Goal: Task Accomplishment & Management: Complete application form

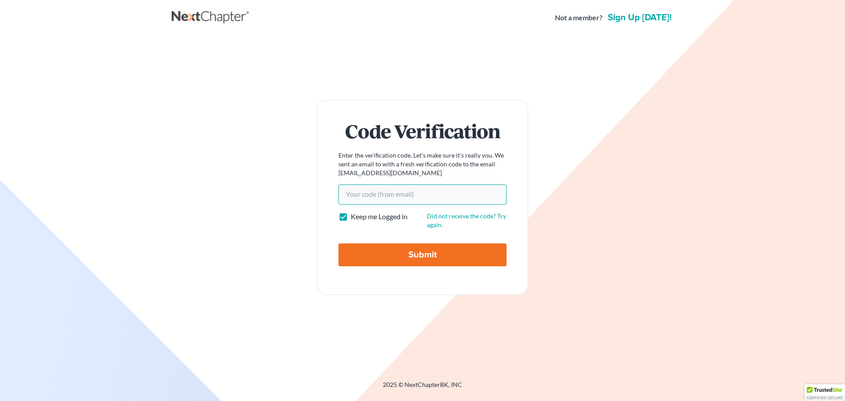
click at [386, 203] on input "Your code(from email)" at bounding box center [423, 195] width 168 height 20
type input "ddf52d"
click at [351, 218] on label "Keep me Logged in" at bounding box center [379, 217] width 57 height 10
click at [354, 218] on input "Keep me Logged in" at bounding box center [357, 215] width 6 height 6
checkbox input "false"
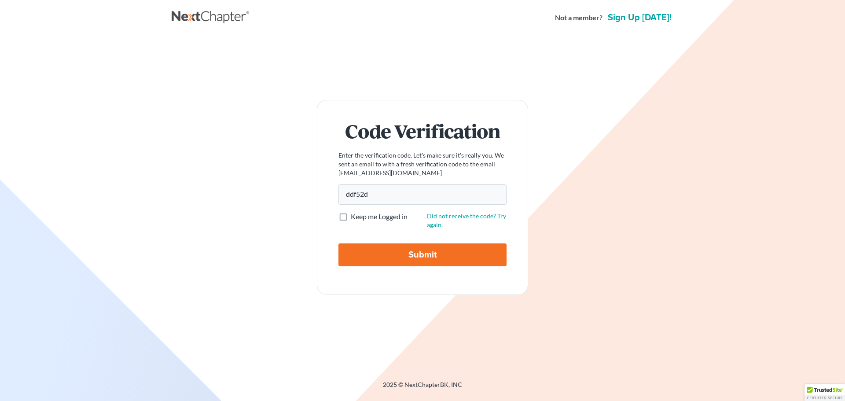
click at [362, 244] on input "Submit" at bounding box center [423, 255] width 168 height 23
type input "Thinking..."
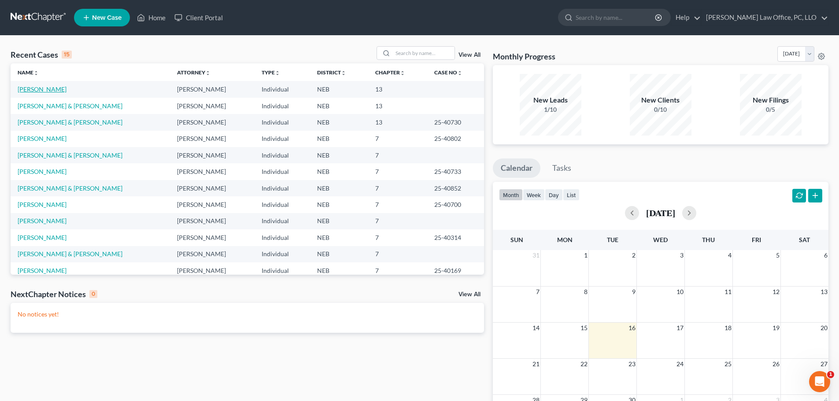
click at [42, 92] on link "[PERSON_NAME]" at bounding box center [42, 88] width 49 height 7
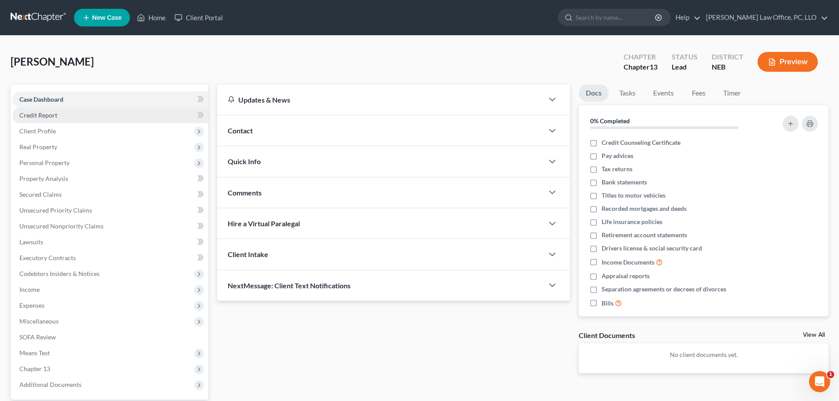
click at [62, 120] on link "Credit Report" at bounding box center [110, 115] width 196 height 16
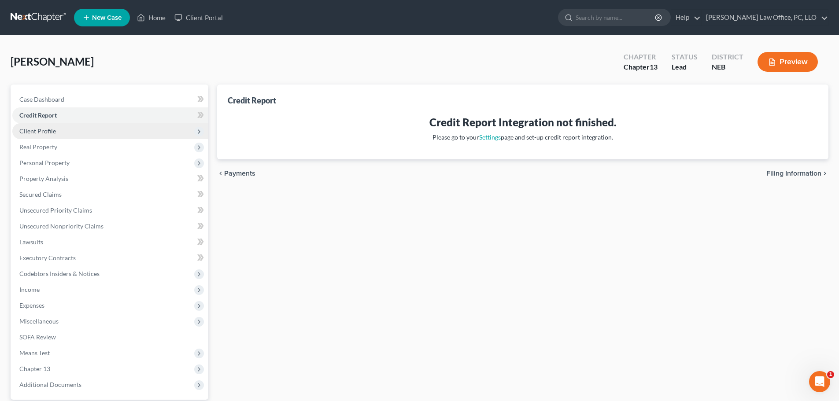
click at [63, 133] on span "Client Profile" at bounding box center [110, 131] width 196 height 16
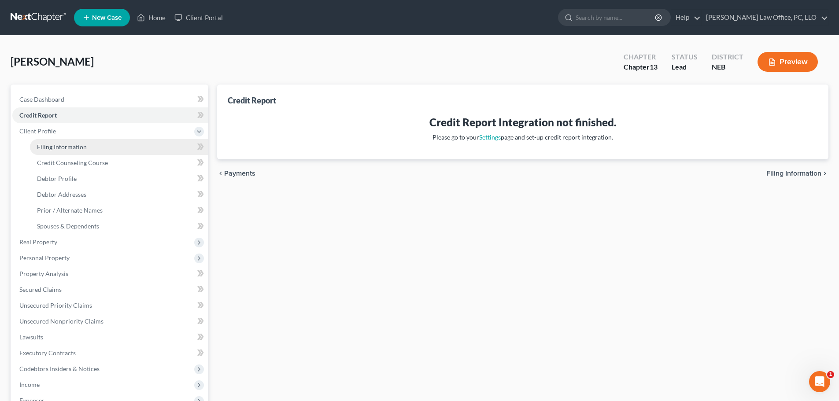
click at [63, 144] on span "Filing Information" at bounding box center [62, 146] width 50 height 7
select select "1"
select select "0"
select select "3"
select select "48"
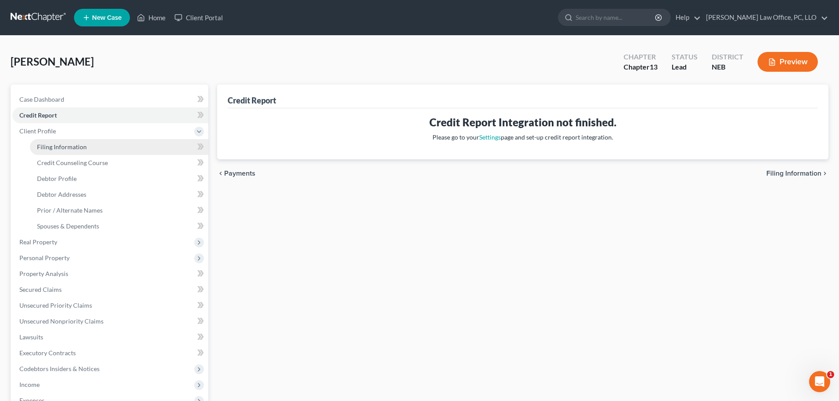
select select "30"
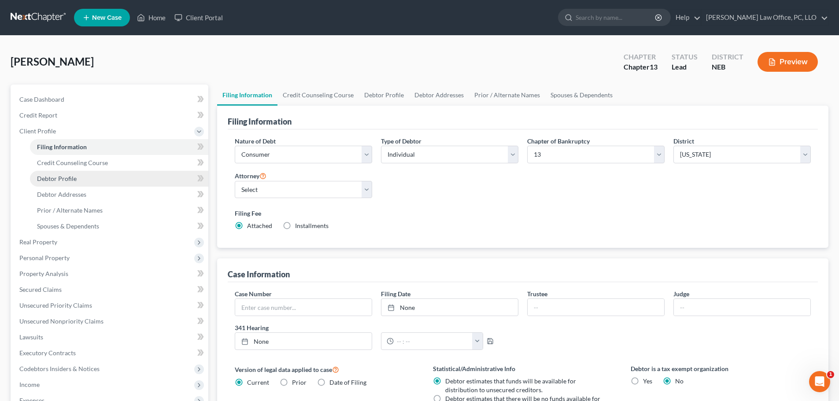
click at [136, 179] on link "Debtor Profile" at bounding box center [119, 179] width 178 height 16
select select "0"
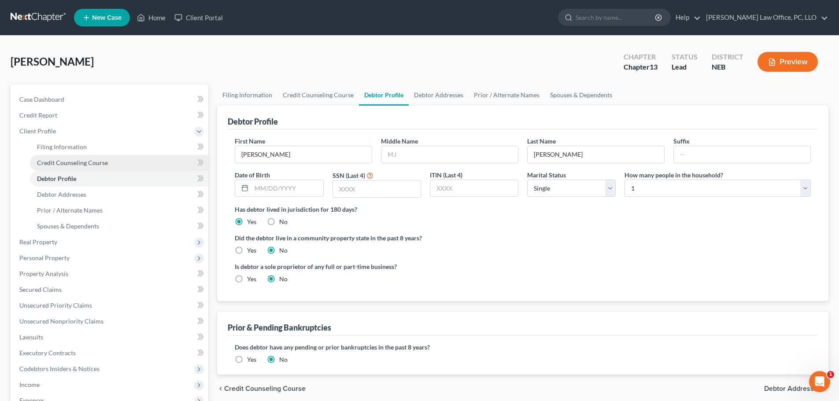
click at [114, 164] on link "Credit Counseling Course" at bounding box center [119, 163] width 178 height 16
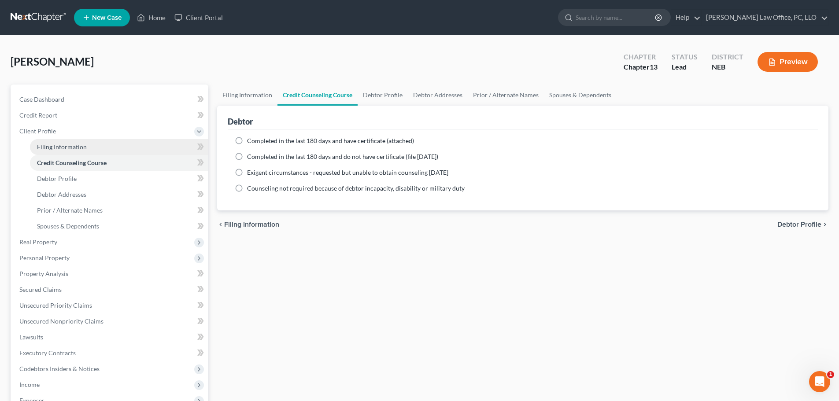
click at [119, 145] on link "Filing Information" at bounding box center [119, 147] width 178 height 16
select select "1"
select select "0"
select select "3"
select select "48"
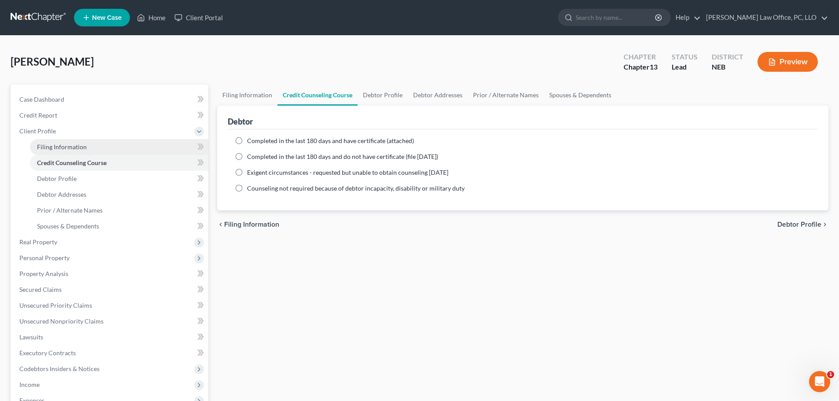
select select "0"
select select "30"
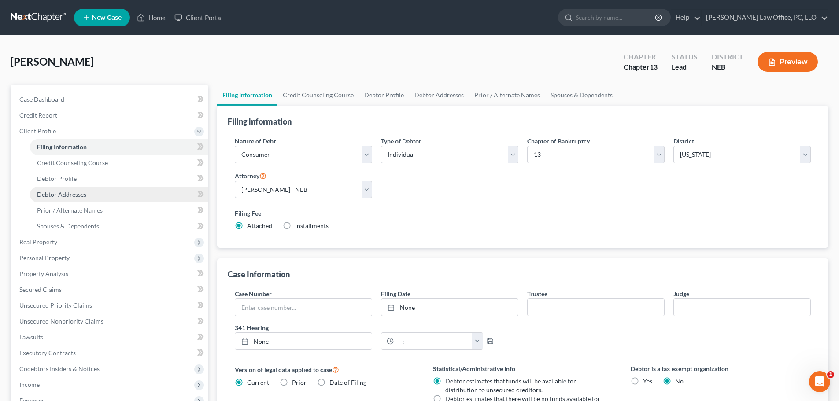
click at [103, 196] on link "Debtor Addresses" at bounding box center [119, 195] width 178 height 16
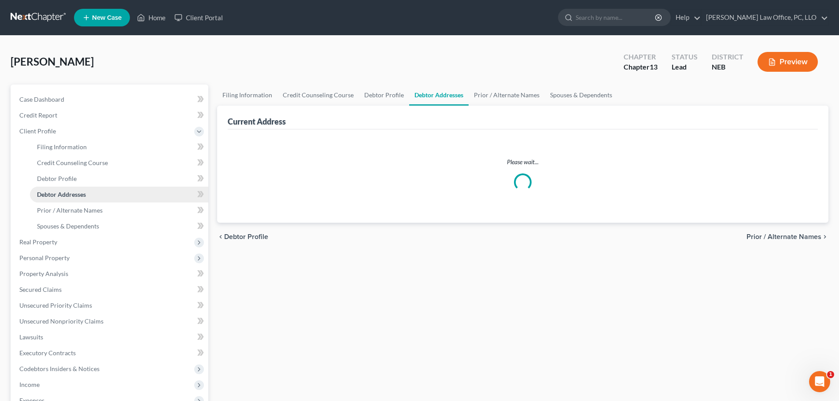
select select "0"
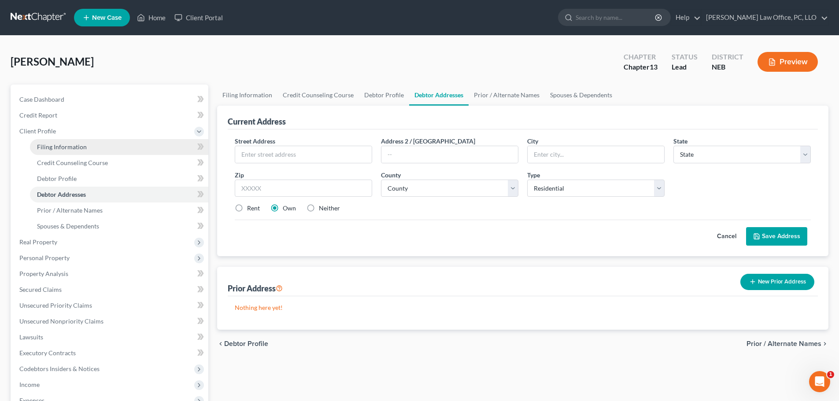
click at [134, 140] on link "Filing Information" at bounding box center [119, 147] width 178 height 16
select select "1"
select select "0"
select select "3"
select select "48"
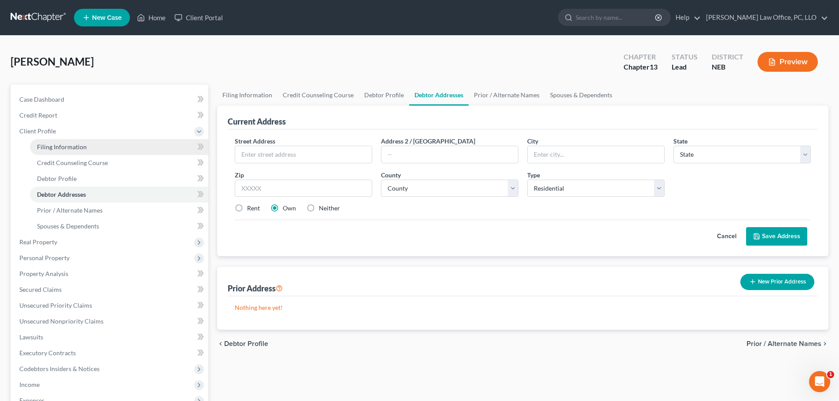
select select "0"
select select "30"
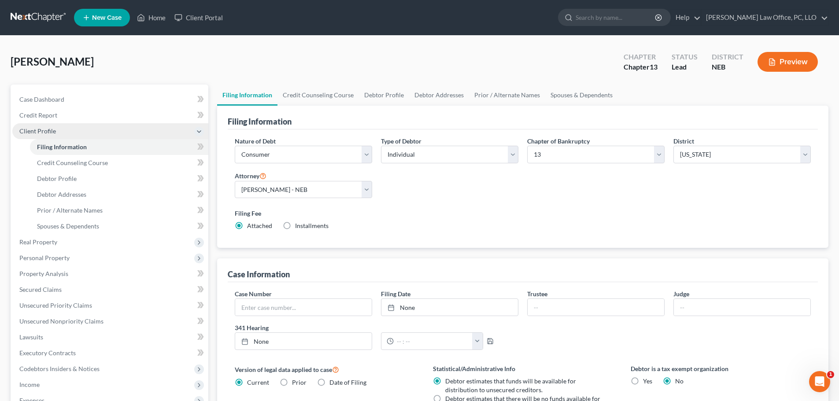
click at [132, 126] on span "Client Profile" at bounding box center [110, 131] width 196 height 16
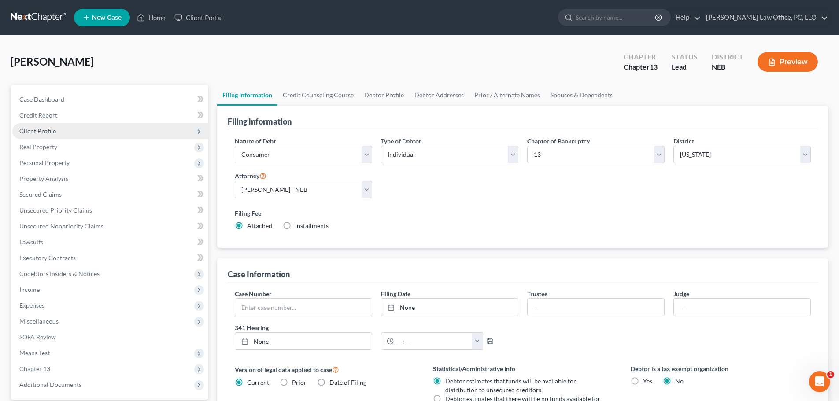
click at [132, 126] on span "Client Profile" at bounding box center [110, 131] width 196 height 16
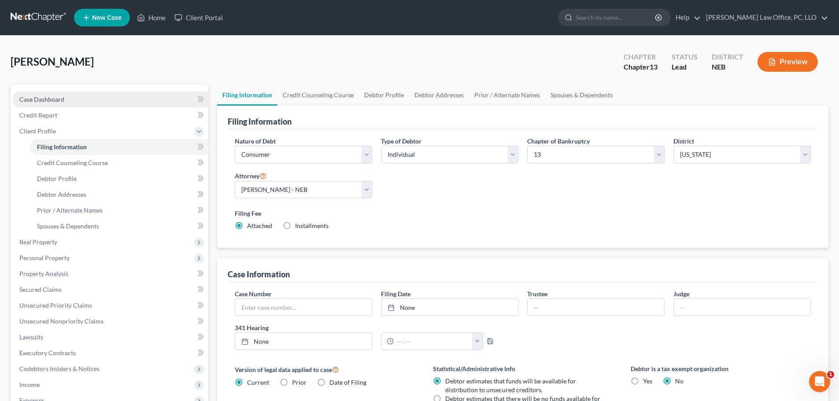
click at [122, 92] on link "Case Dashboard" at bounding box center [110, 100] width 196 height 16
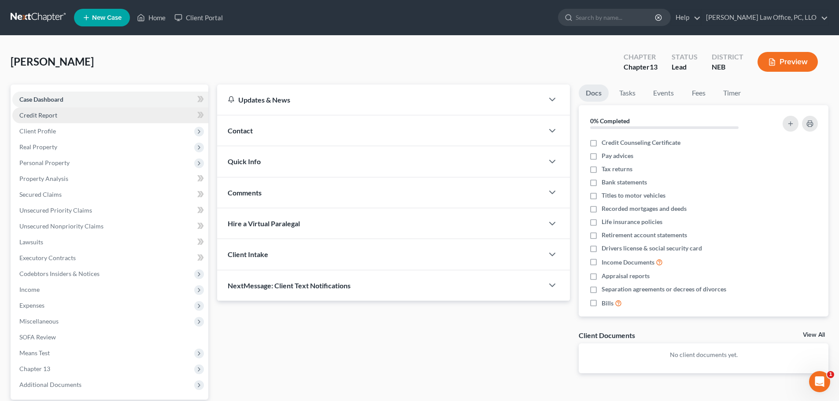
click at [120, 111] on link "Credit Report" at bounding box center [110, 115] width 196 height 16
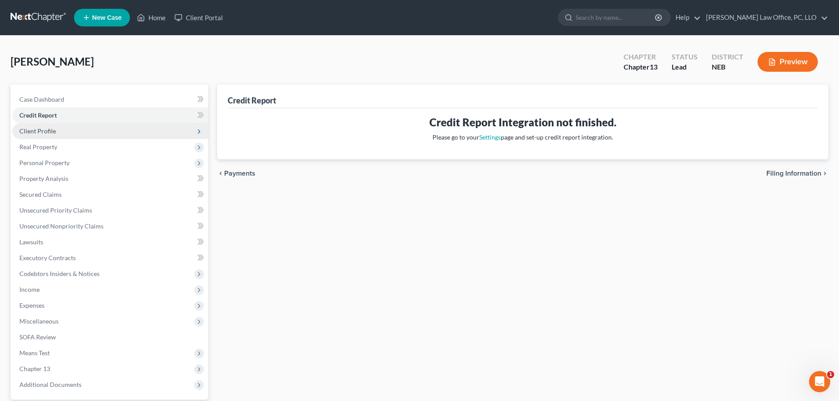
click at [99, 135] on span "Client Profile" at bounding box center [110, 131] width 196 height 16
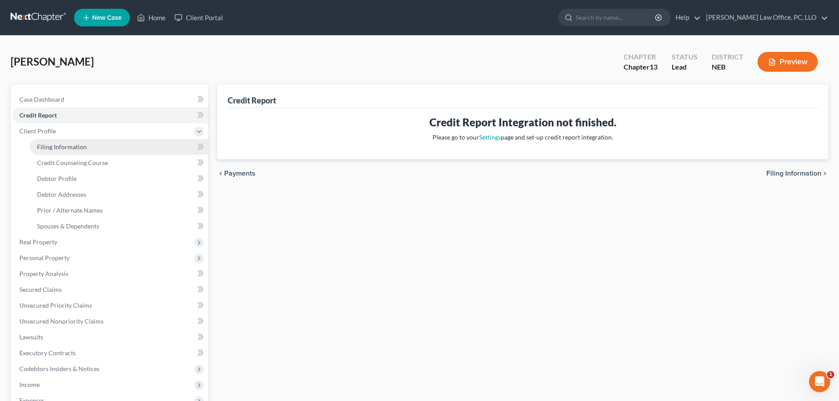
click at [94, 147] on link "Filing Information" at bounding box center [119, 147] width 178 height 16
select select "1"
select select "0"
select select "3"
select select "48"
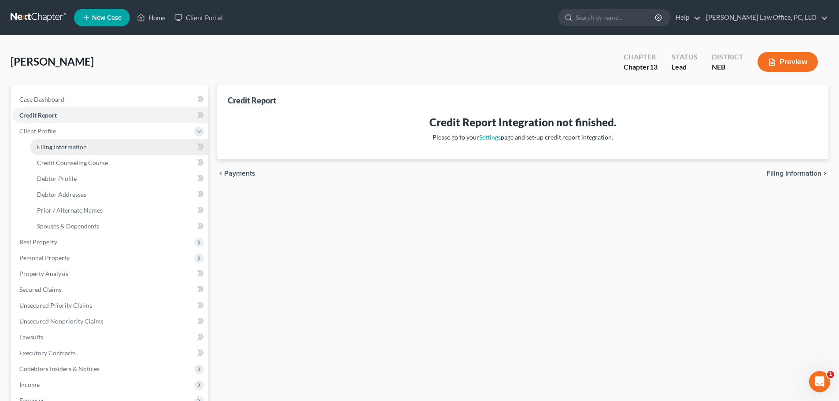
select select "0"
select select "30"
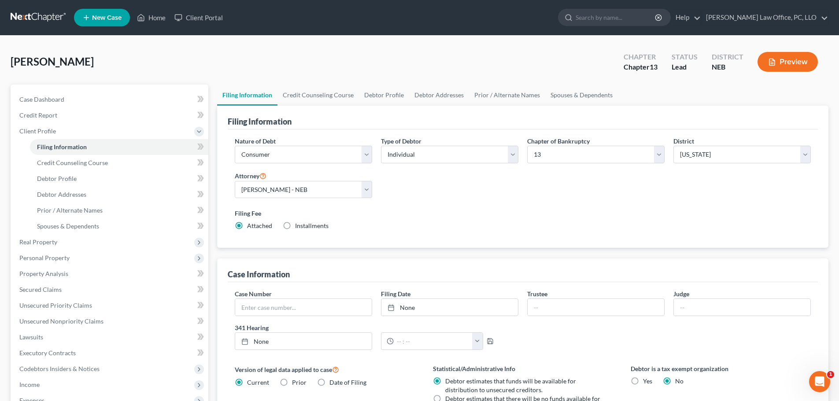
click at [373, 106] on div "Filing Information" at bounding box center [523, 118] width 590 height 24
click at [376, 92] on link "Debtor Profile" at bounding box center [384, 95] width 50 height 21
select select "0"
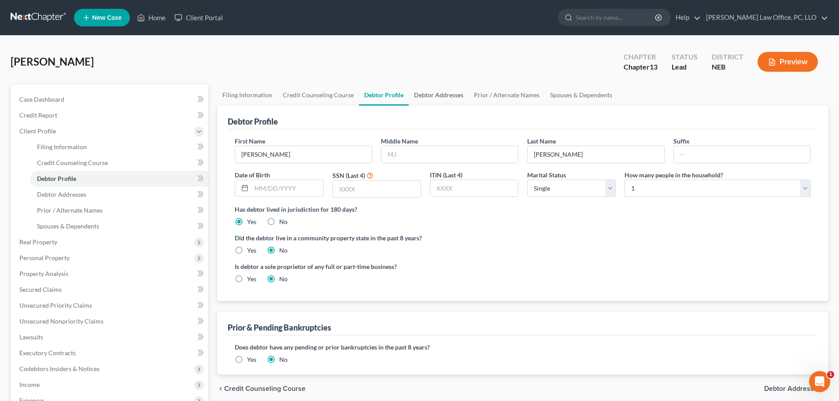
click at [423, 98] on link "Debtor Addresses" at bounding box center [439, 95] width 60 height 21
select select "0"
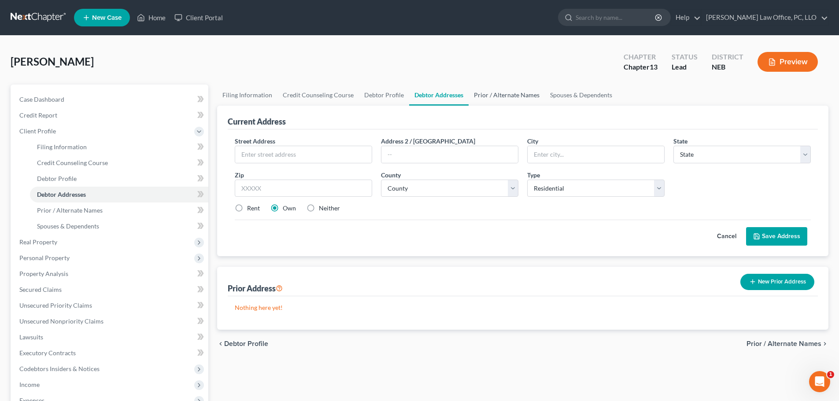
click at [480, 92] on link "Prior / Alternate Names" at bounding box center [507, 95] width 76 height 21
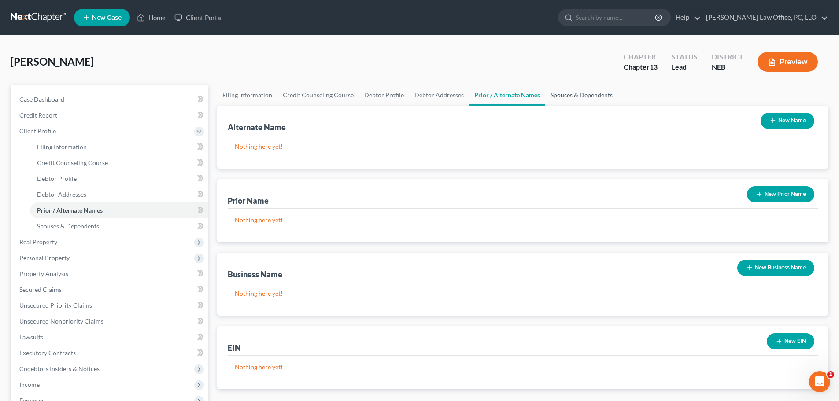
click at [583, 96] on link "Spouses & Dependents" at bounding box center [581, 95] width 73 height 21
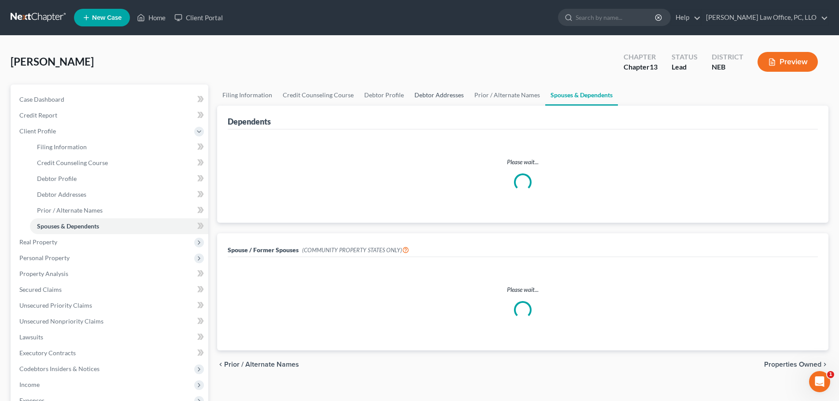
click at [456, 97] on link "Debtor Addresses" at bounding box center [439, 95] width 60 height 21
select select "0"
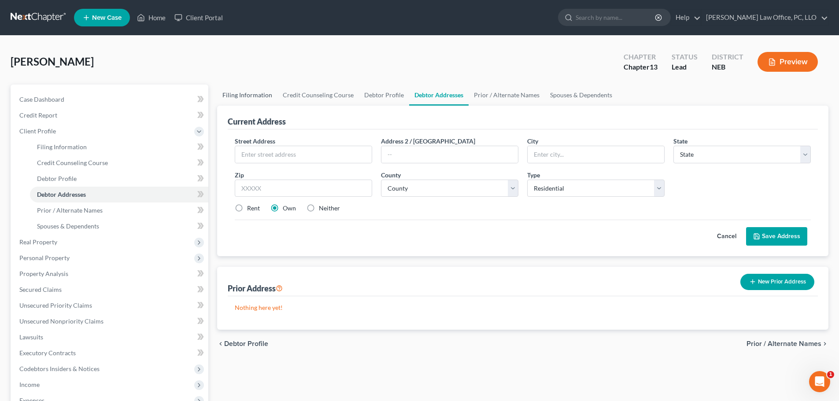
click at [230, 92] on link "Filing Information" at bounding box center [247, 95] width 60 height 21
select select "1"
select select "0"
select select "3"
select select "48"
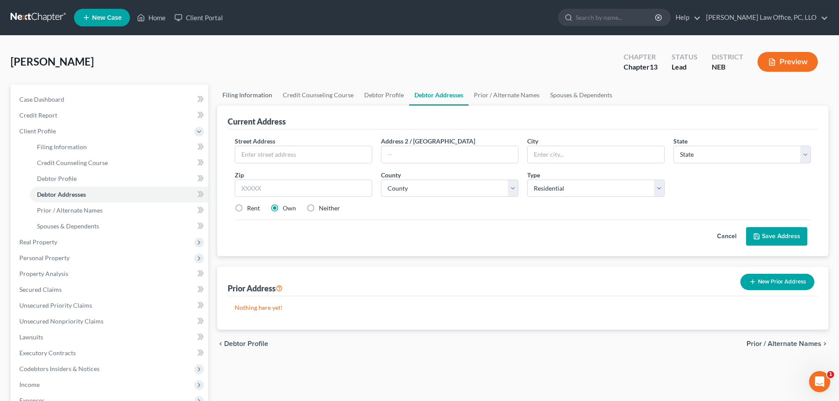
select select "0"
select select "30"
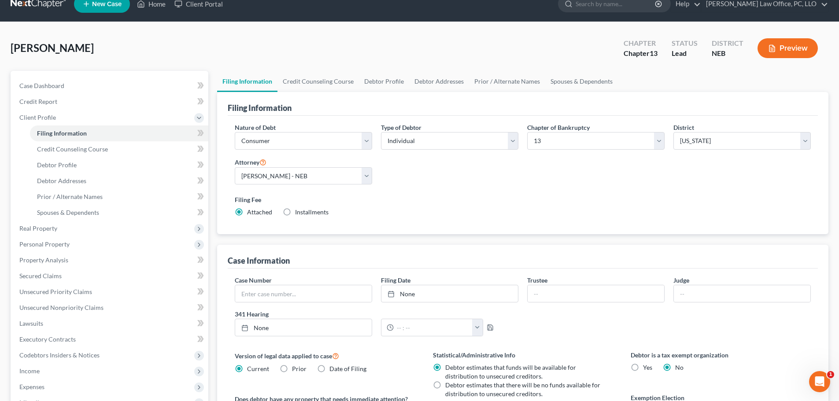
scroll to position [3, 0]
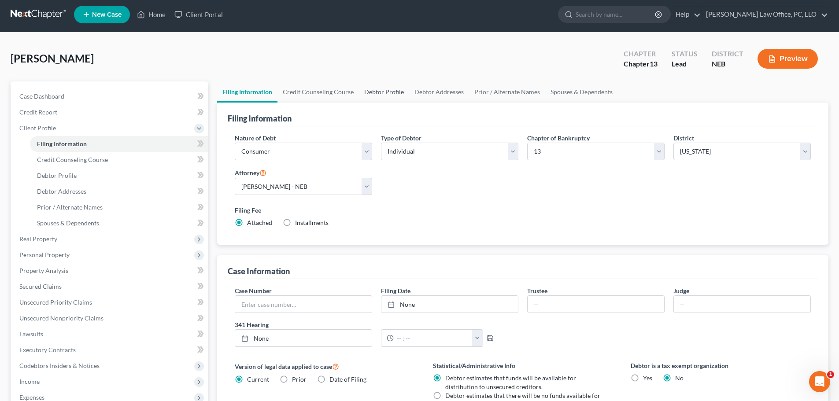
click at [365, 96] on link "Debtor Profile" at bounding box center [384, 91] width 50 height 21
select select "0"
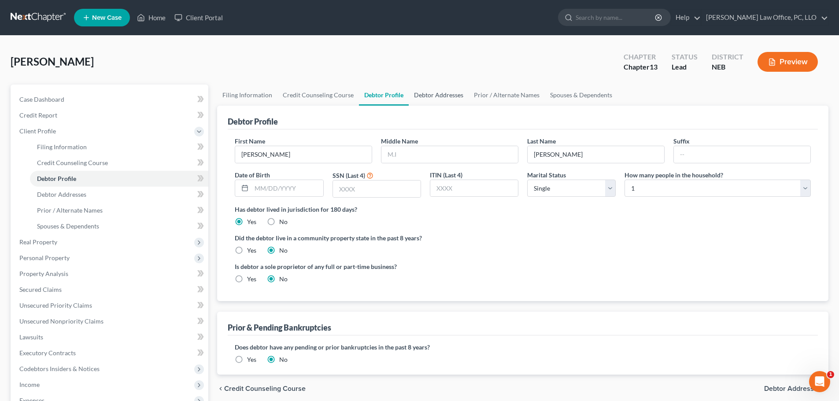
click at [437, 94] on link "Debtor Addresses" at bounding box center [439, 95] width 60 height 21
select select "0"
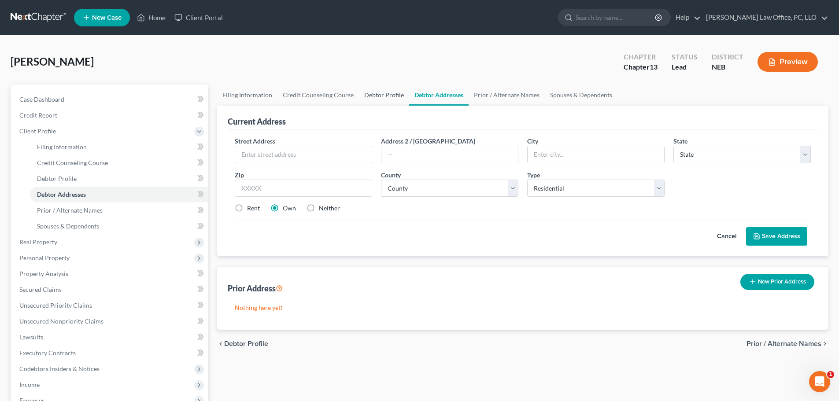
click at [373, 103] on link "Debtor Profile" at bounding box center [384, 95] width 50 height 21
select select "0"
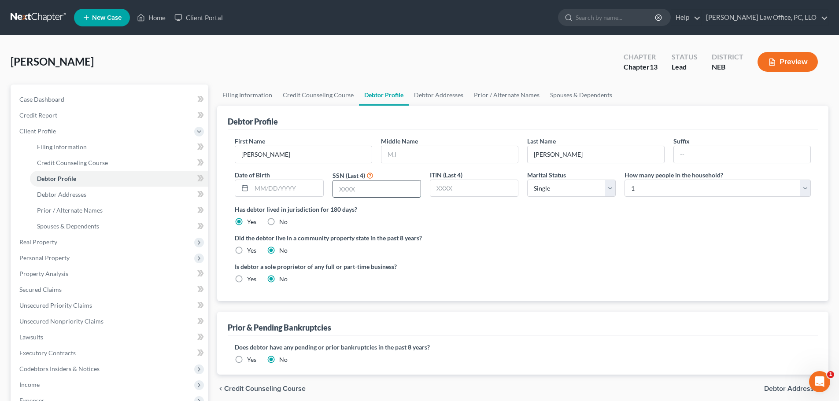
click at [362, 185] on input "text" at bounding box center [377, 189] width 88 height 17
type input "5146"
click at [547, 194] on select "Select Single Married Separated Divorced Widowed" at bounding box center [571, 189] width 89 height 18
select select "3"
click at [527, 180] on select "Select Single Married Separated Divorced Widowed" at bounding box center [571, 189] width 89 height 18
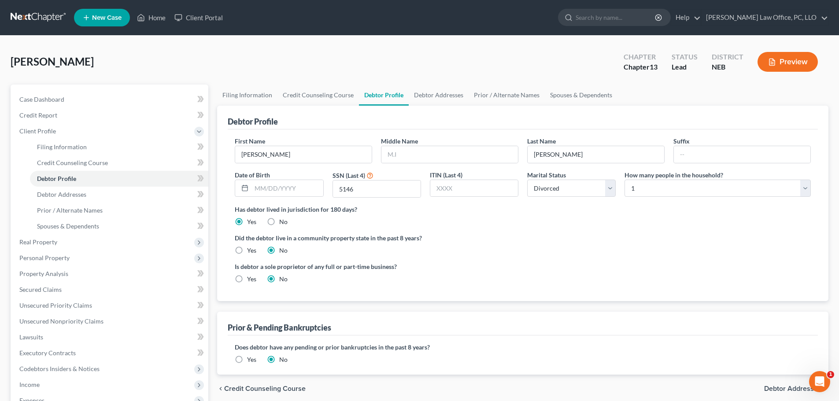
click at [591, 221] on div "Has debtor lived in jurisdiction for 180 days? Yes No Debtor must reside in jur…" at bounding box center [523, 216] width 576 height 22
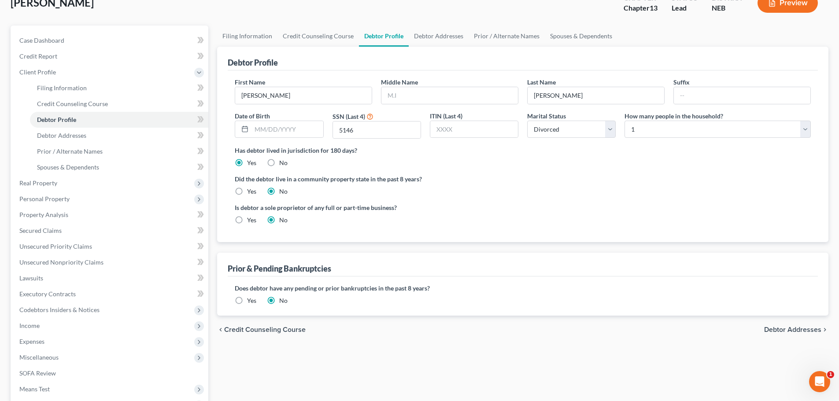
scroll to position [44, 0]
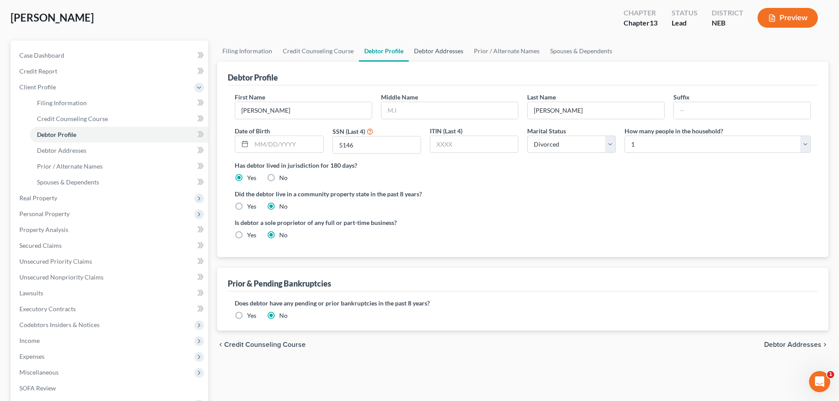
click at [423, 54] on link "Debtor Addresses" at bounding box center [439, 51] width 60 height 21
select select "0"
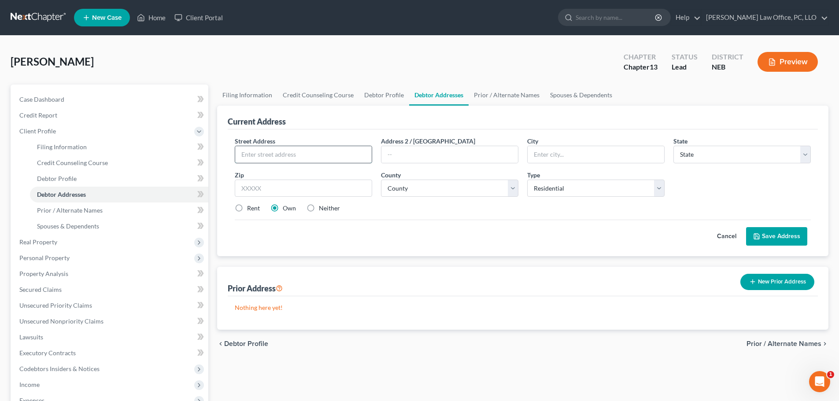
click at [294, 160] on input "text" at bounding box center [303, 154] width 137 height 17
type input "3604 Innate Circle"
type input "#202"
click at [294, 160] on input "3604 Innate Circle" at bounding box center [303, 154] width 137 height 17
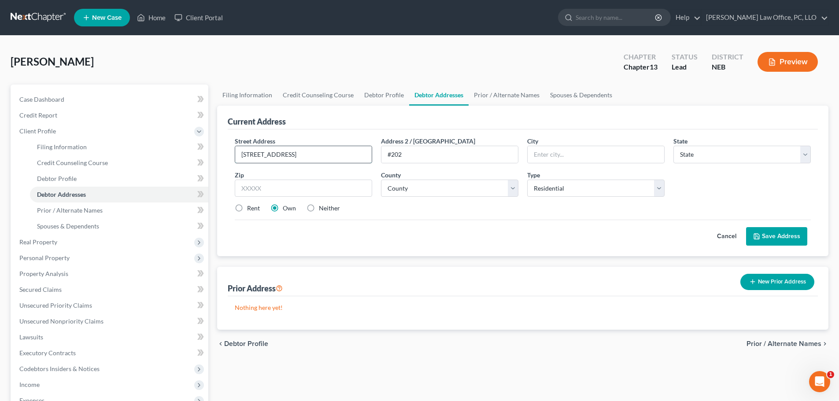
click at [294, 160] on input "3604 Innate Circle" at bounding box center [303, 154] width 137 height 17
type input "1019 Theatre Drive"
type input "#305"
type input "Hastings"
select select "30"
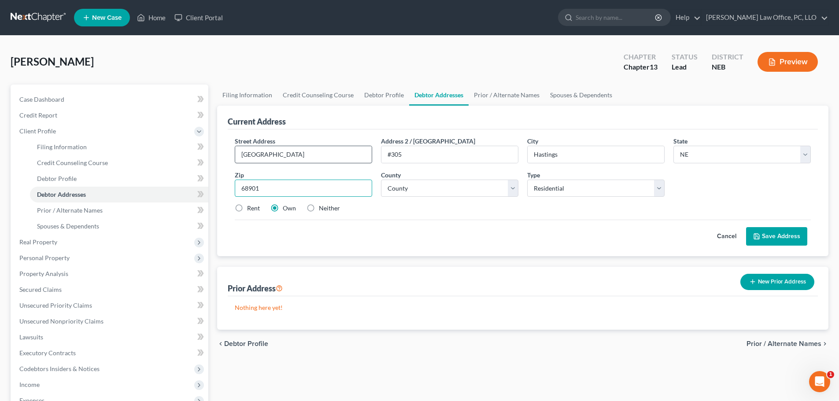
type input "68901"
select select "0"
click at [793, 236] on button "Save Address" at bounding box center [776, 236] width 61 height 18
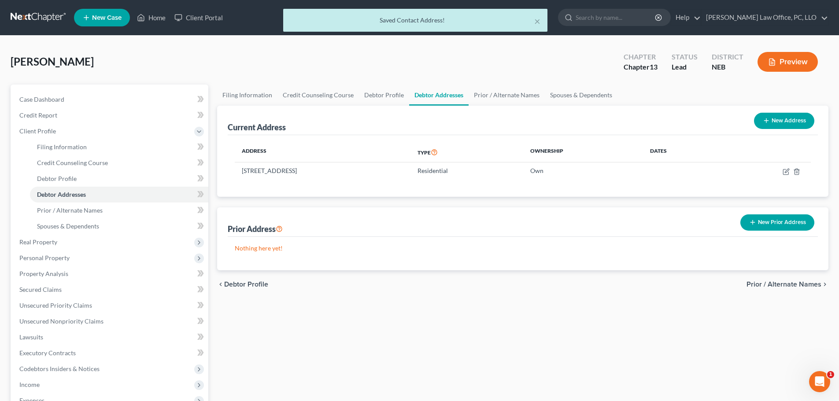
click at [776, 220] on button "New Prior Address" at bounding box center [777, 222] width 74 height 16
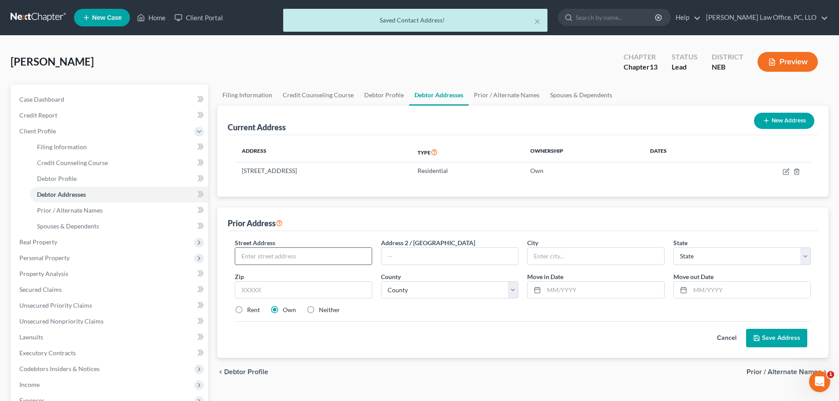
click at [323, 249] on input "text" at bounding box center [303, 256] width 137 height 17
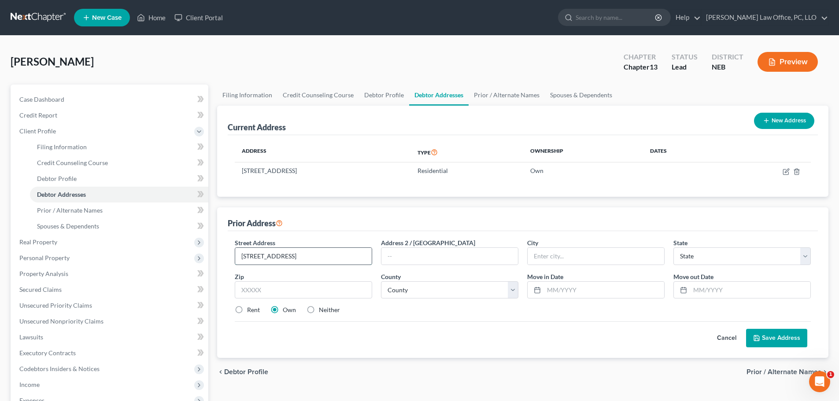
type input "3604 Innate Circle"
type input "#202"
type input "Grand Island"
select select "30"
type input "68803"
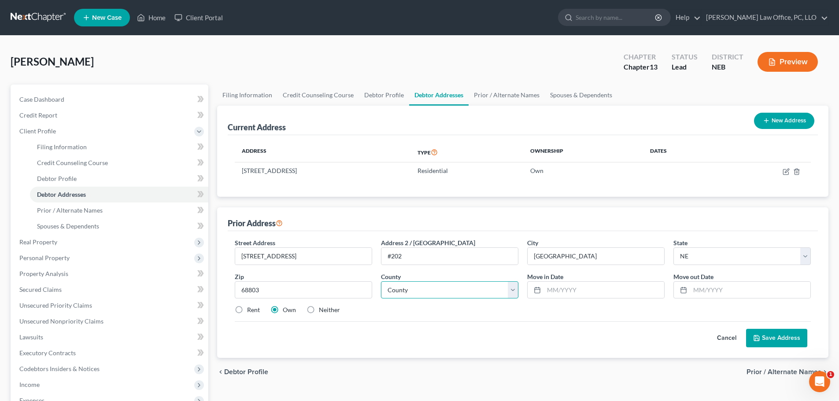
click at [400, 292] on select "County Adams County Antelope County Arthur County Banner County Blaine County B…" at bounding box center [449, 290] width 137 height 18
select select "39"
click at [381, 281] on select "County Adams County Antelope County Arthur County Banner County Blaine County B…" at bounding box center [449, 290] width 137 height 18
type input "12/23"
type input "01/25"
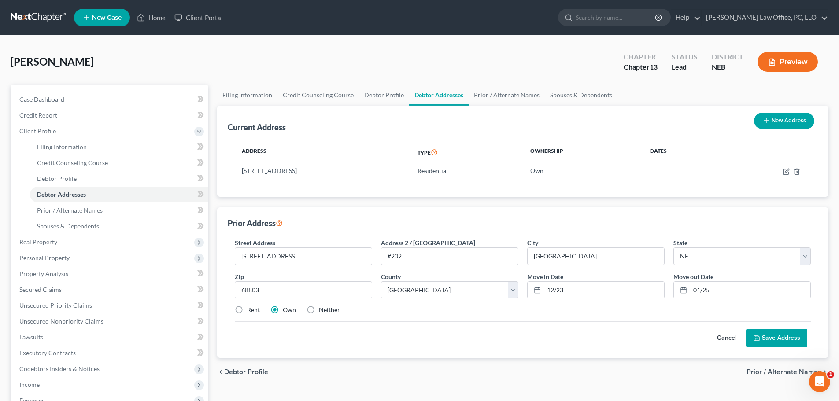
click at [777, 336] on button "Save Address" at bounding box center [776, 338] width 61 height 18
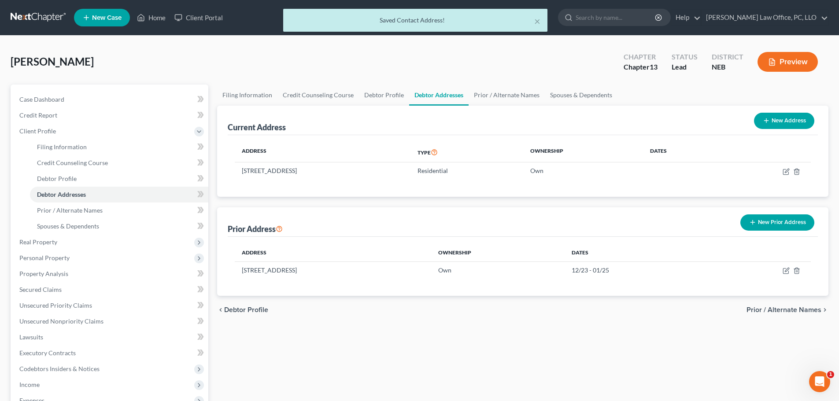
click at [774, 219] on button "New Prior Address" at bounding box center [777, 222] width 74 height 16
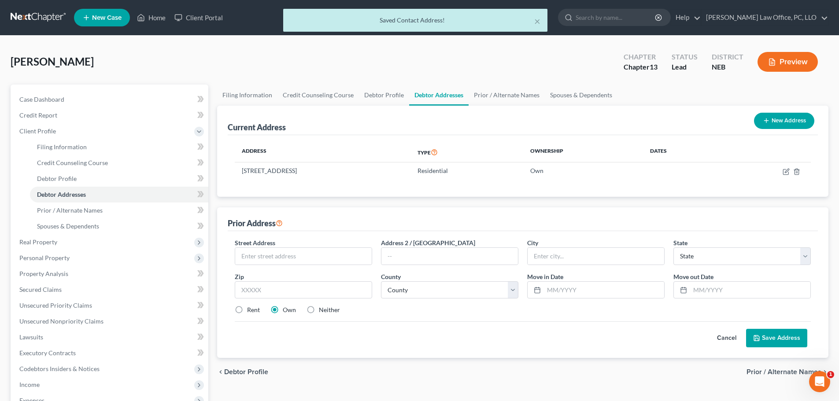
click at [288, 245] on div "Street Address *" at bounding box center [303, 251] width 146 height 27
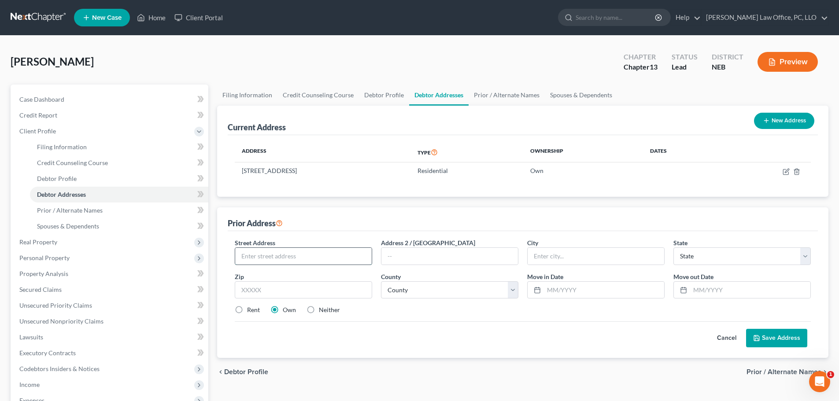
click at [291, 248] on input "text" at bounding box center [303, 256] width 137 height 17
type input "7356 Mercy Lane"
type input "Hickman"
select select "30"
type input "68372"
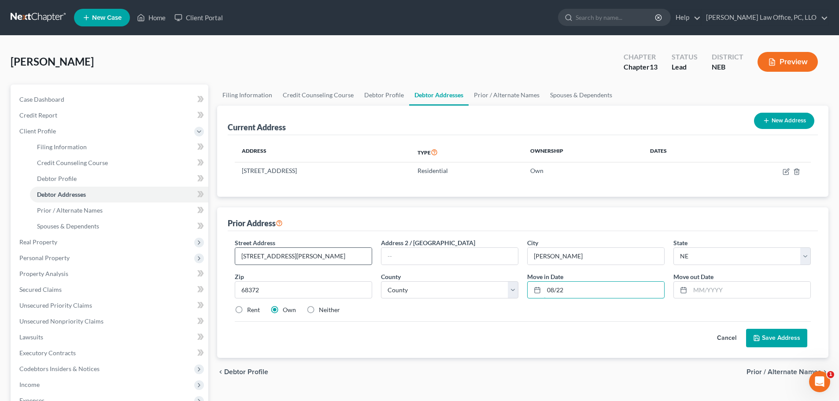
type input "08/22"
type input "12/23"
click at [442, 293] on select "County Adams County Antelope County Arthur County Banner County Blaine County B…" at bounding box center [449, 290] width 137 height 18
select select "54"
click at [381, 281] on select "County Adams County Antelope County Arthur County Banner County Blaine County B…" at bounding box center [449, 290] width 137 height 18
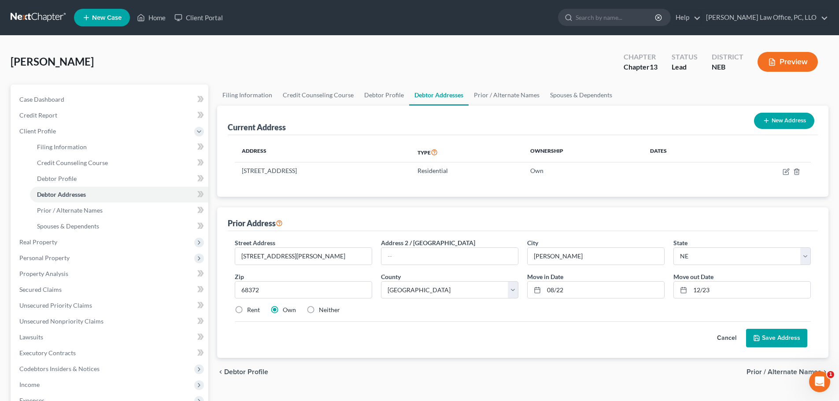
click at [782, 336] on button "Save Address" at bounding box center [776, 338] width 61 height 18
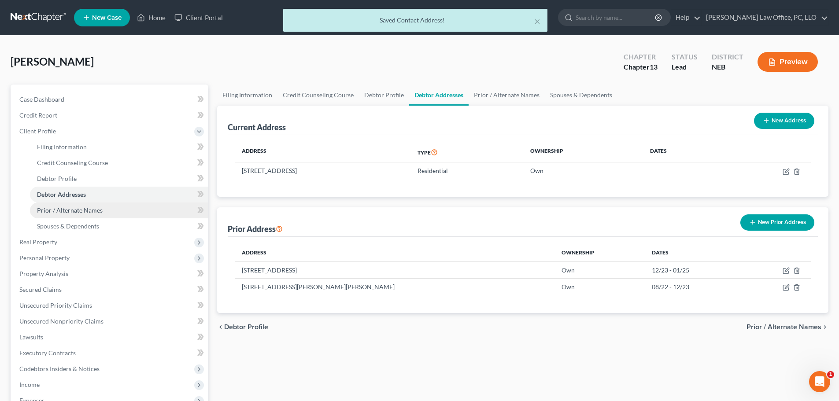
click at [133, 207] on link "Prior / Alternate Names" at bounding box center [119, 211] width 178 height 16
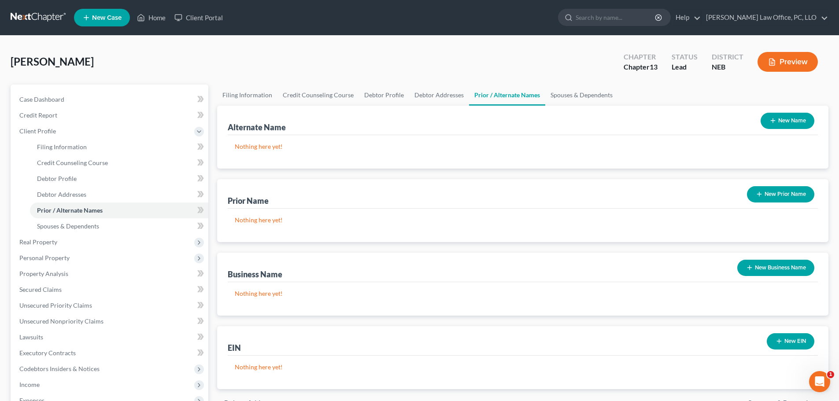
click at [771, 118] on icon "button" at bounding box center [772, 120] width 7 height 7
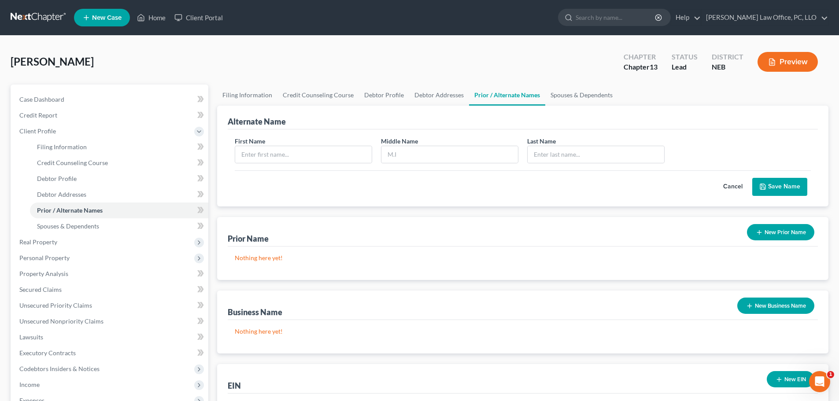
click at [727, 188] on button "Cancel" at bounding box center [732, 187] width 39 height 18
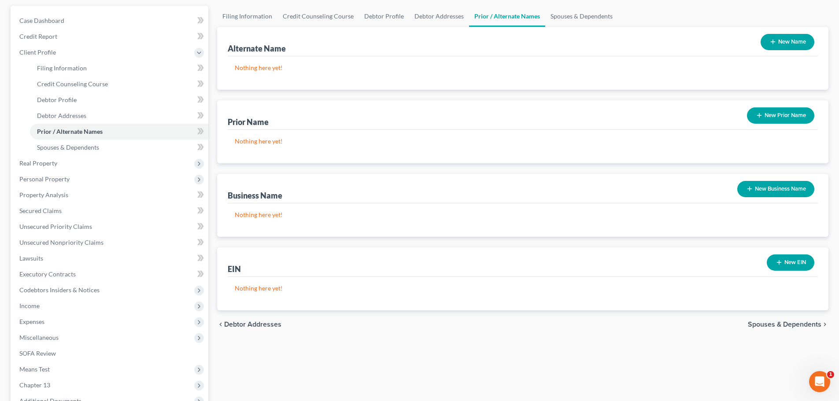
scroll to position [88, 0]
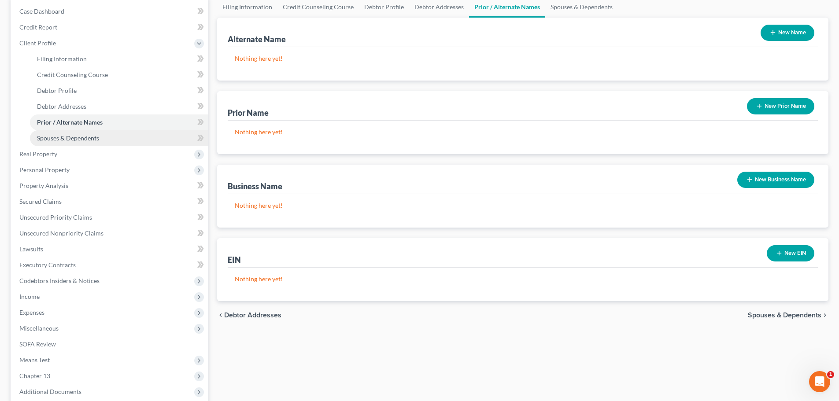
click at [132, 138] on link "Spouses & Dependents" at bounding box center [119, 138] width 178 height 16
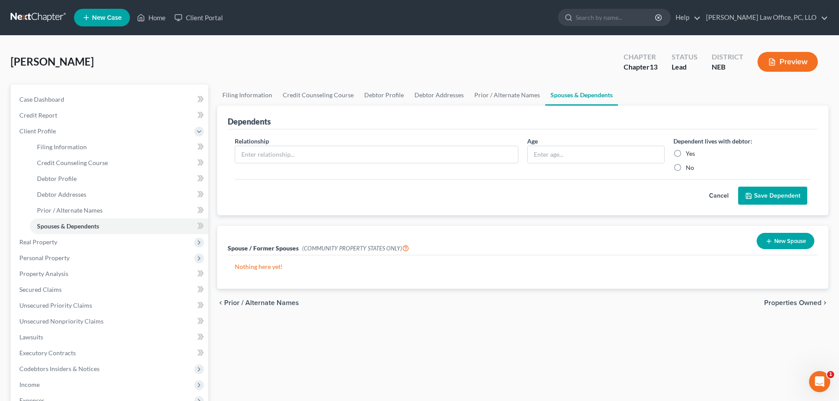
click at [779, 235] on button "New Spouse" at bounding box center [785, 241] width 58 height 16
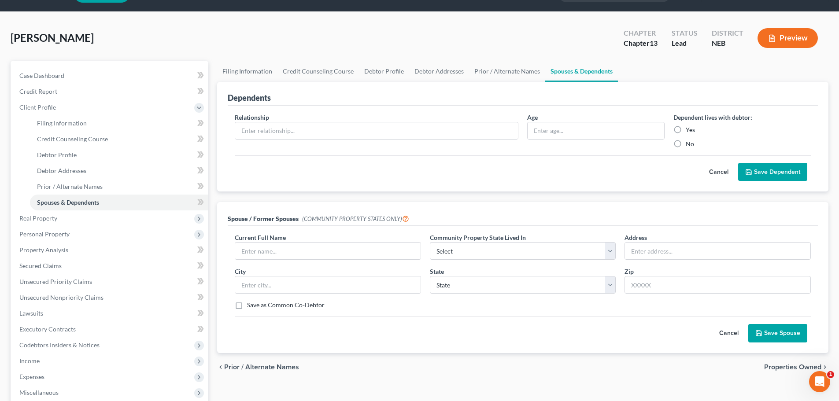
scroll to position [44, 0]
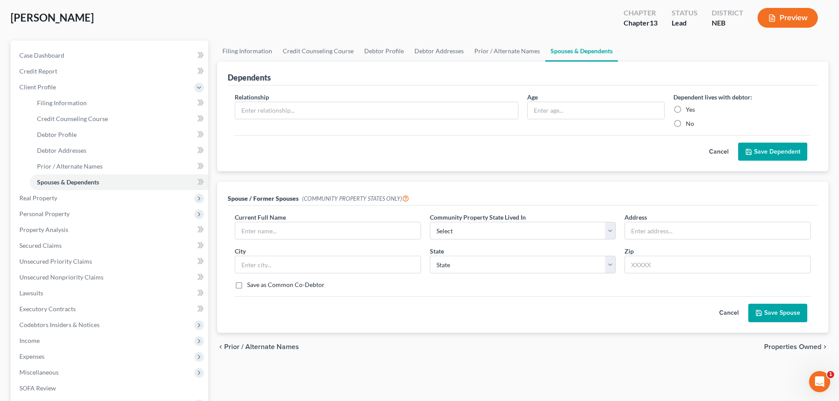
click at [721, 310] on button "Cancel" at bounding box center [728, 313] width 39 height 18
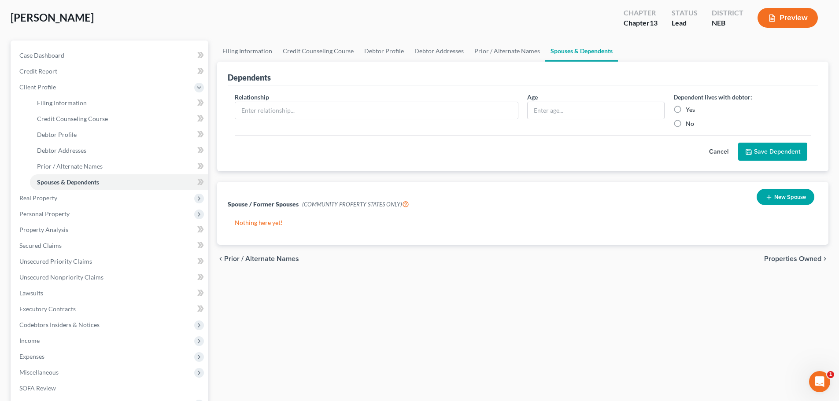
click at [718, 148] on button "Cancel" at bounding box center [718, 152] width 39 height 18
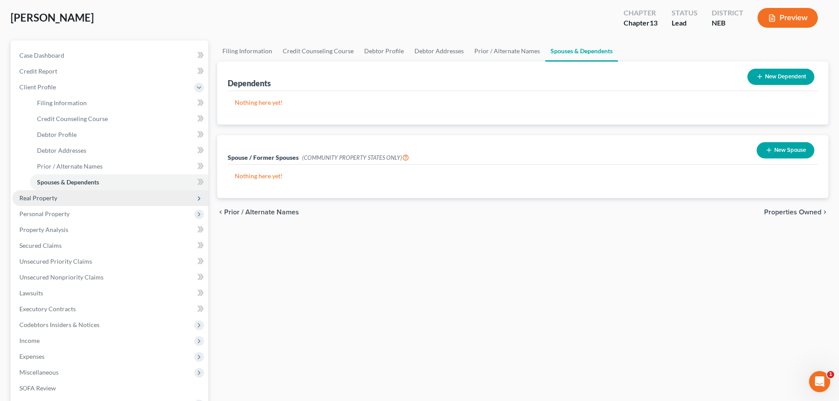
click at [54, 197] on span "Real Property" at bounding box center [38, 197] width 38 height 7
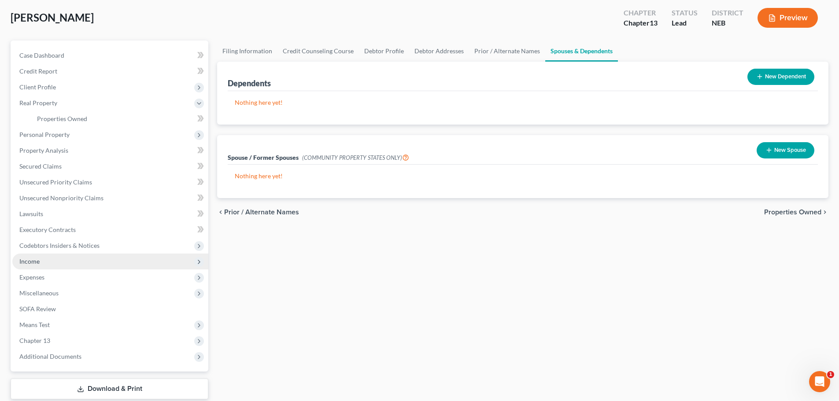
click at [196, 263] on icon at bounding box center [199, 261] width 7 height 7
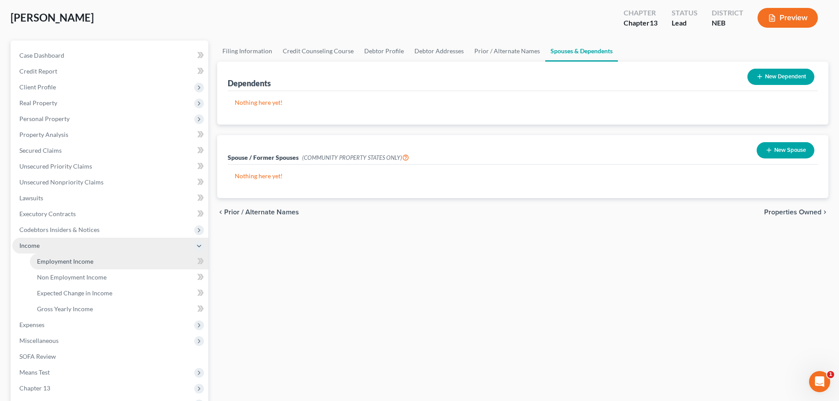
click at [144, 265] on link "Employment Income" at bounding box center [119, 262] width 178 height 16
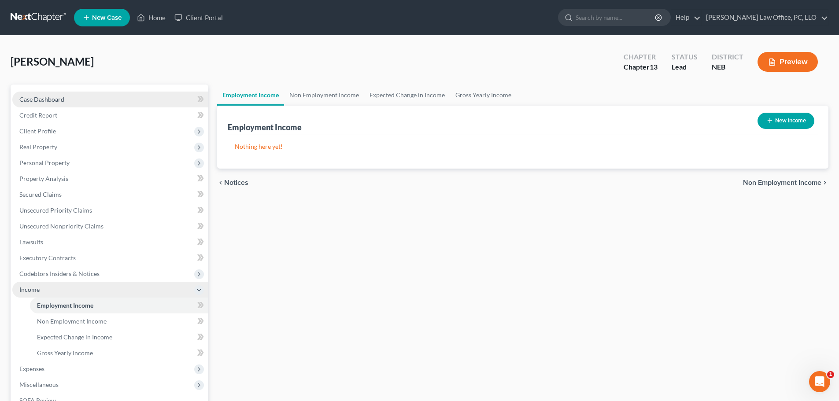
click at [124, 103] on link "Case Dashboard" at bounding box center [110, 100] width 196 height 16
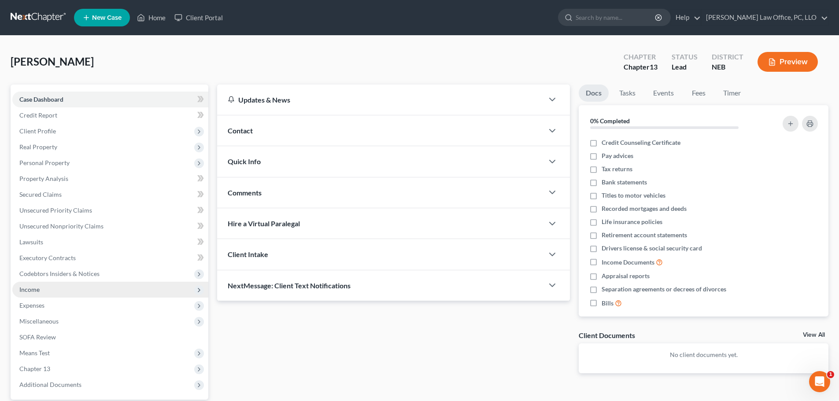
click at [93, 289] on span "Income" at bounding box center [110, 290] width 196 height 16
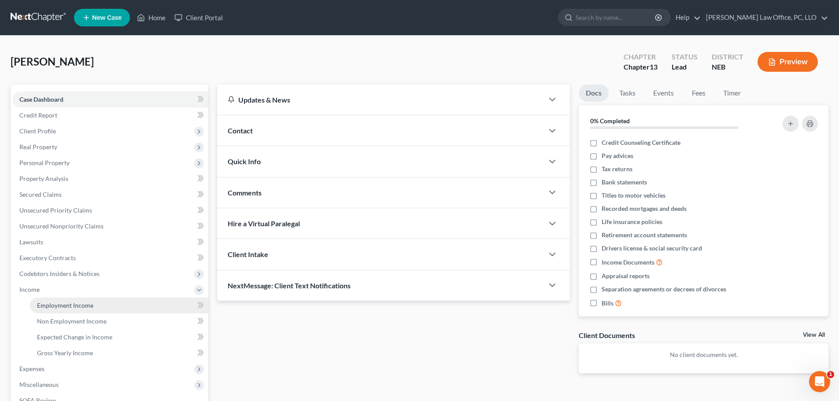
click at [88, 307] on span "Employment Income" at bounding box center [65, 305] width 56 height 7
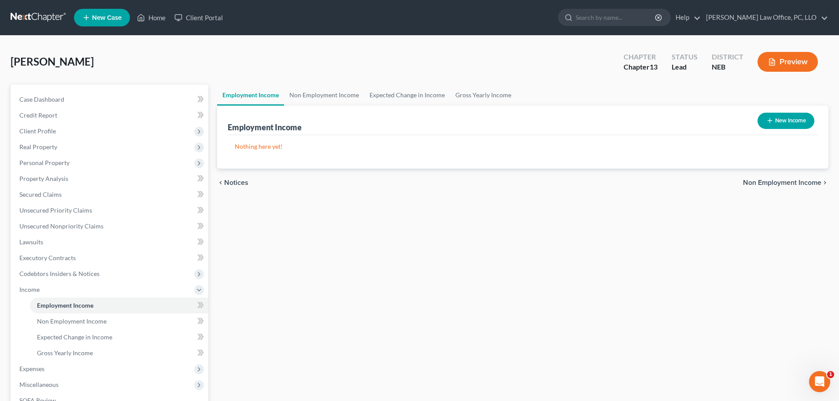
click at [771, 124] on icon "button" at bounding box center [769, 120] width 7 height 7
select select "0"
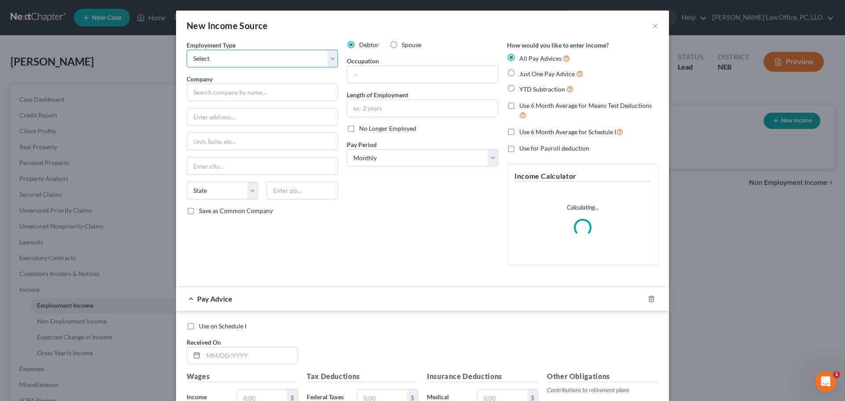
click at [233, 61] on select "Select Full or Part Time Employment Self Employment" at bounding box center [262, 59] width 151 height 18
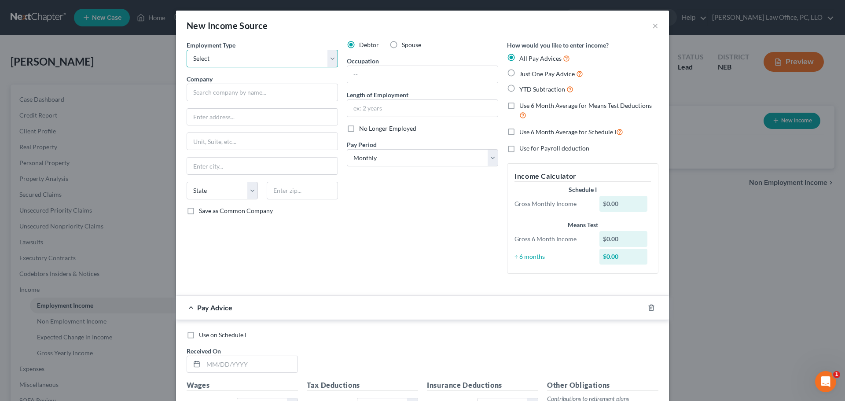
select select "0"
click at [187, 50] on select "Select Full or Part Time Employment Self Employment" at bounding box center [262, 59] width 151 height 18
click at [241, 88] on input "text" at bounding box center [262, 93] width 151 height 18
type input "Amur Finance"
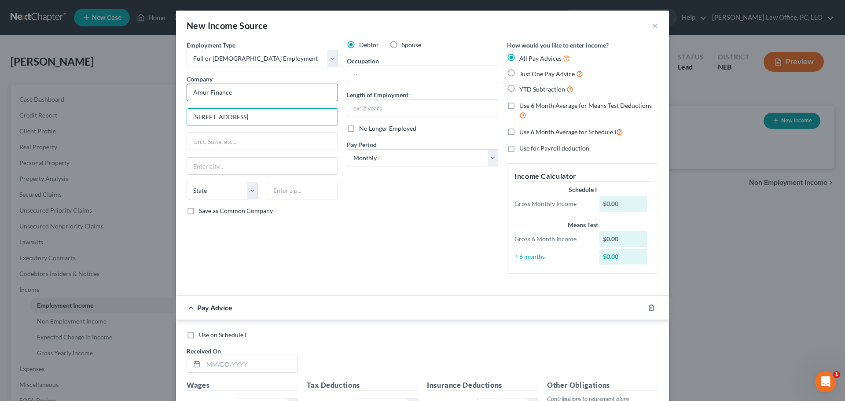
type input "304 W 3rd Street"
type input "Grand Island"
select select "30"
type input "68801"
click at [416, 70] on input "text" at bounding box center [422, 74] width 151 height 17
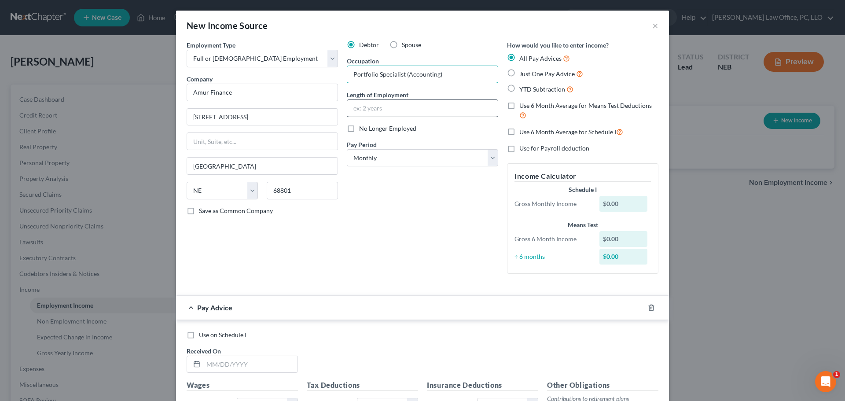
type input "Portfolio Specialist (Accounting)"
click at [374, 109] on input "text" at bounding box center [422, 108] width 151 height 17
type input "6.5 months"
click at [373, 151] on select "Select Monthly Twice Monthly Every Other Week Weekly" at bounding box center [422, 158] width 151 height 18
select select "2"
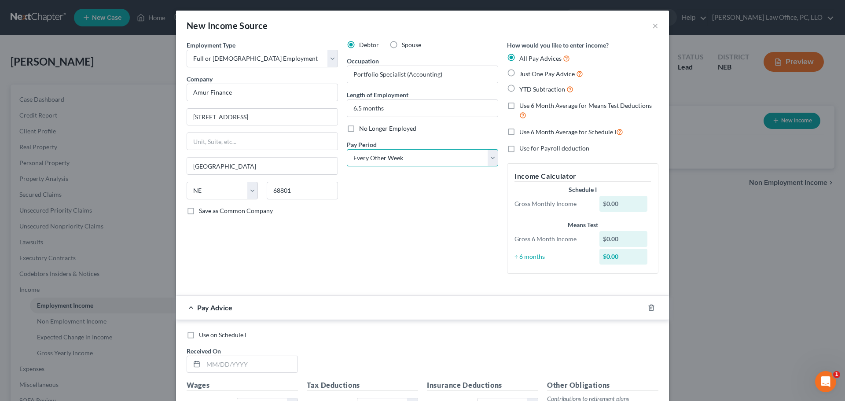
click at [347, 149] on select "Select Monthly Twice Monthly Every Other Week Weekly" at bounding box center [422, 158] width 151 height 18
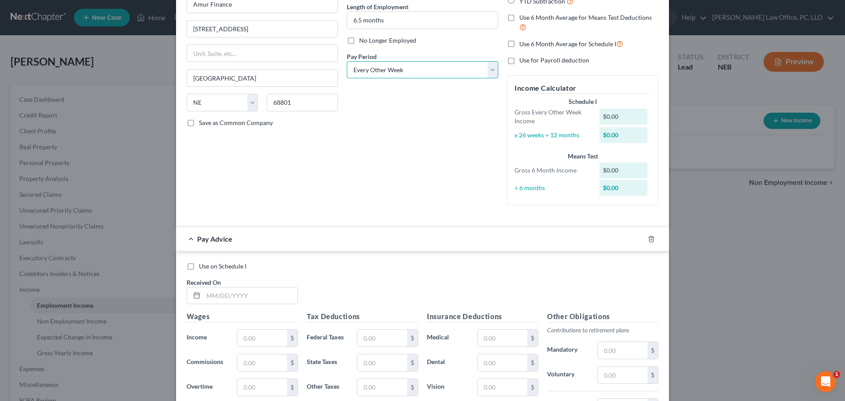
scroll to position [251, 0]
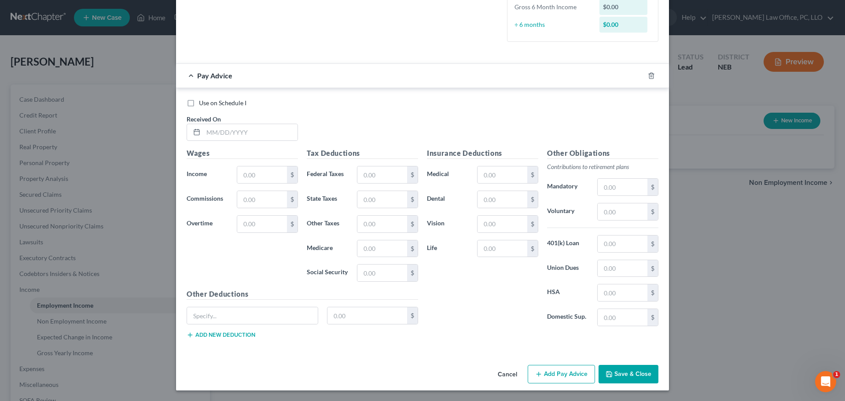
click at [621, 374] on button "Save & Close" at bounding box center [629, 374] width 60 height 18
click at [260, 132] on input "text" at bounding box center [250, 132] width 94 height 17
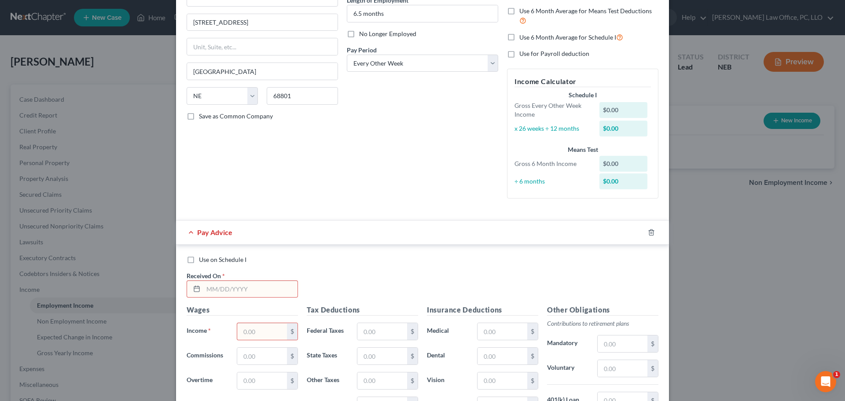
scroll to position [176, 0]
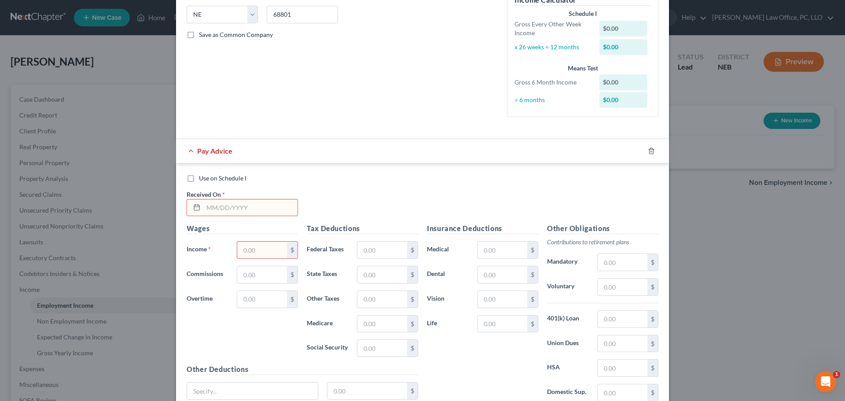
click at [260, 253] on input "text" at bounding box center [262, 250] width 50 height 17
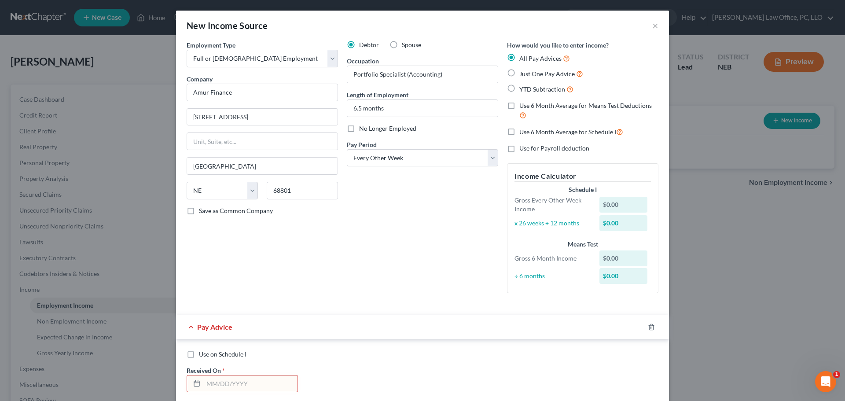
scroll to position [251, 0]
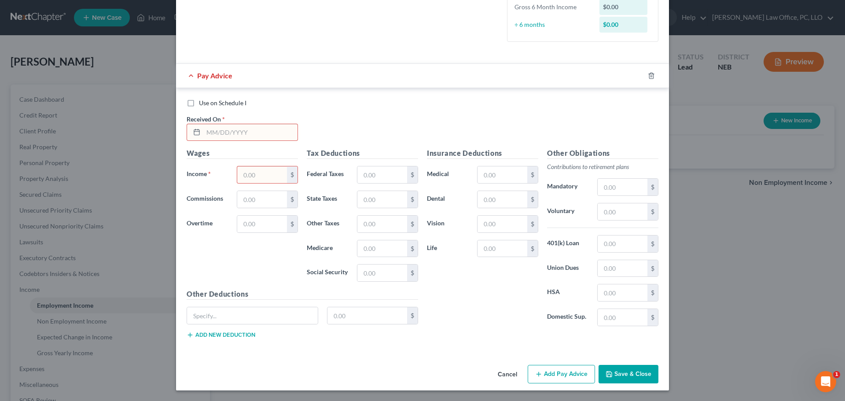
click at [249, 140] on input "text" at bounding box center [250, 132] width 94 height 17
click at [507, 376] on button "Cancel" at bounding box center [507, 375] width 33 height 18
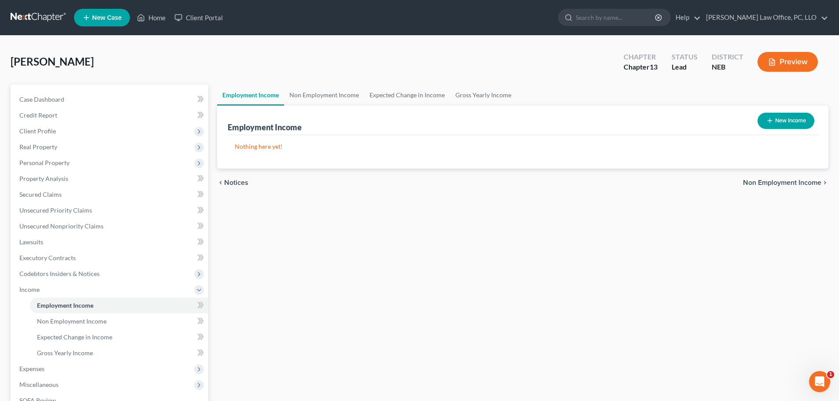
click at [609, 238] on div "Employment Income Non Employment Income Expected Change in Income Gross Yearly …" at bounding box center [523, 299] width 620 height 429
click at [498, 86] on link "Gross Yearly Income" at bounding box center [483, 95] width 66 height 21
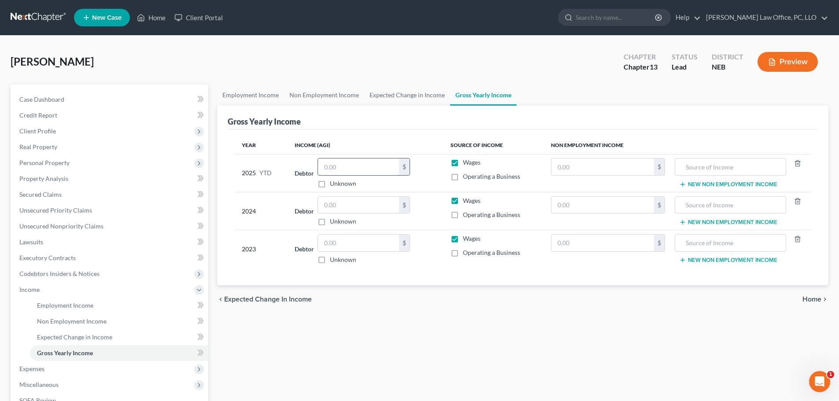
click at [351, 167] on input "text" at bounding box center [358, 167] width 81 height 17
click at [699, 173] on input "text" at bounding box center [729, 167] width 101 height 17
click at [370, 171] on input "text" at bounding box center [358, 167] width 81 height 17
type input "34,285.07"
type input "2,620.77"
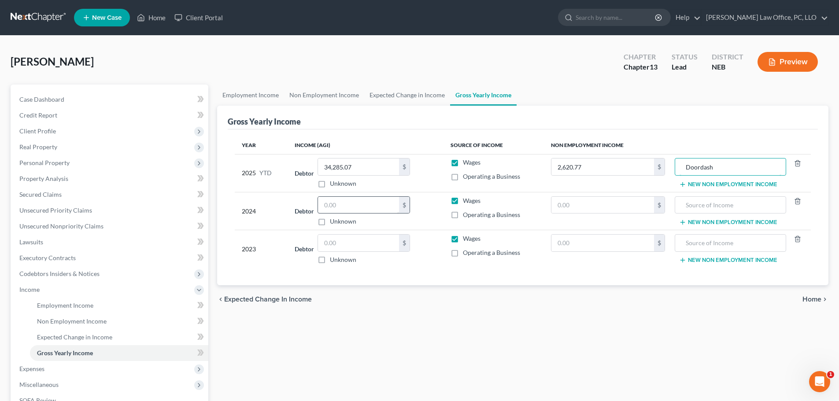
type input "Doordash"
click at [339, 210] on input "text" at bounding box center [358, 205] width 81 height 17
type input "66,981.46"
type input "4,523.75"
type input "Doordash"
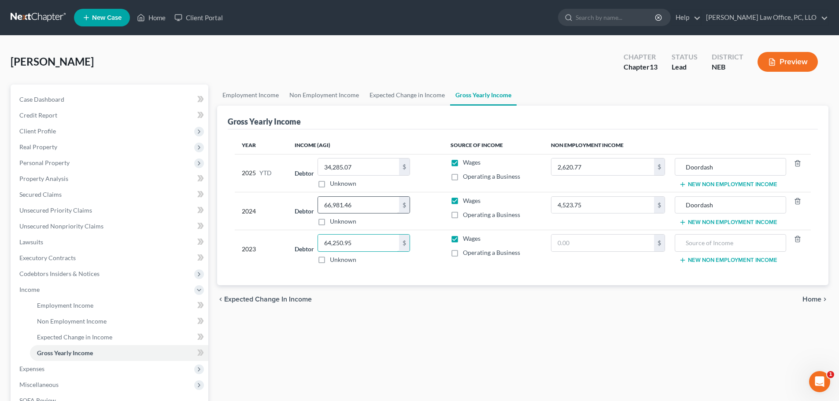
type input "64,250.95"
type input "1,301.49"
type input "Doordash"
click at [325, 337] on div "Employment Income Non Employment Income Expected Change in Income Gross Yearly …" at bounding box center [523, 299] width 620 height 429
click at [415, 96] on link "Expected Change in Income" at bounding box center [407, 95] width 86 height 21
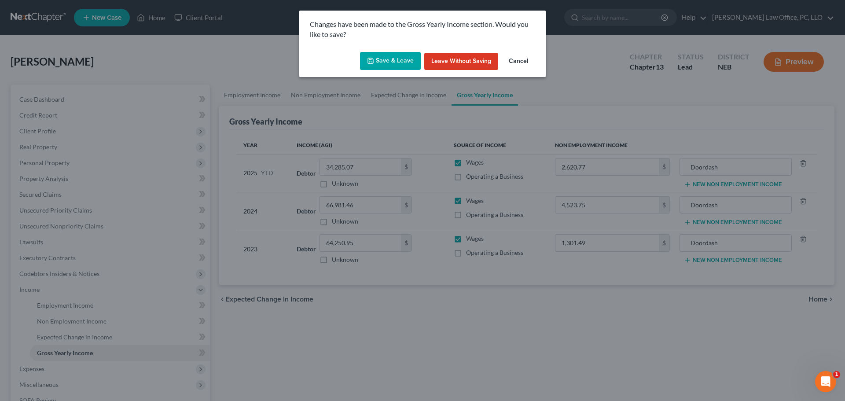
click at [402, 61] on button "Save & Leave" at bounding box center [390, 61] width 61 height 18
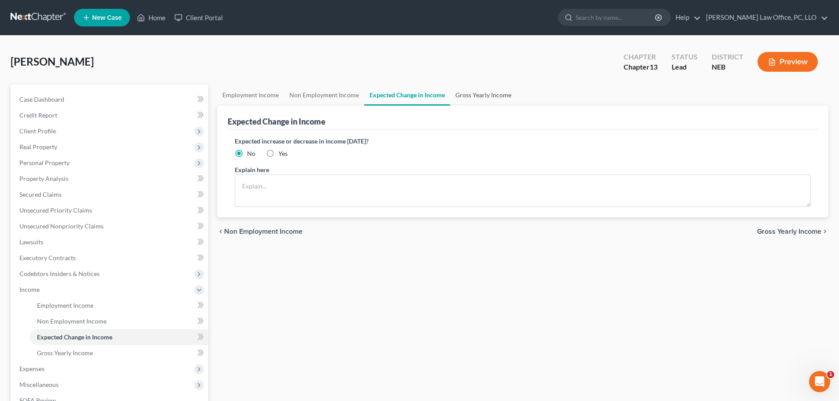
click at [460, 92] on link "Gross Yearly Income" at bounding box center [483, 95] width 66 height 21
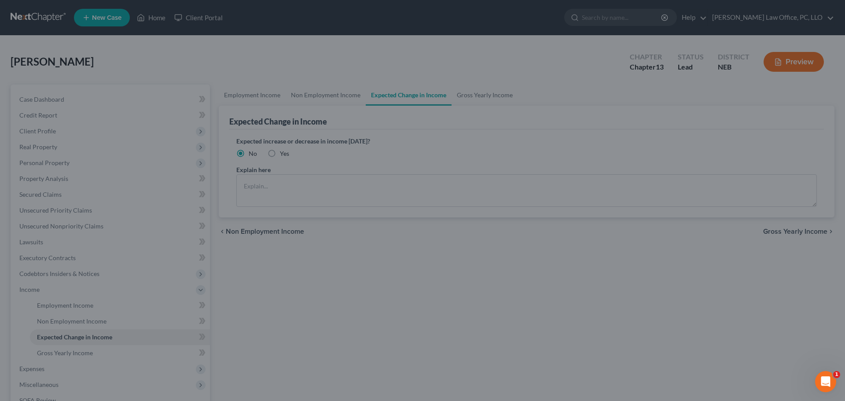
click at [456, 78] on div at bounding box center [422, 200] width 845 height 401
click at [385, 260] on div at bounding box center [422, 200] width 845 height 401
click at [391, 198] on div at bounding box center [422, 200] width 845 height 401
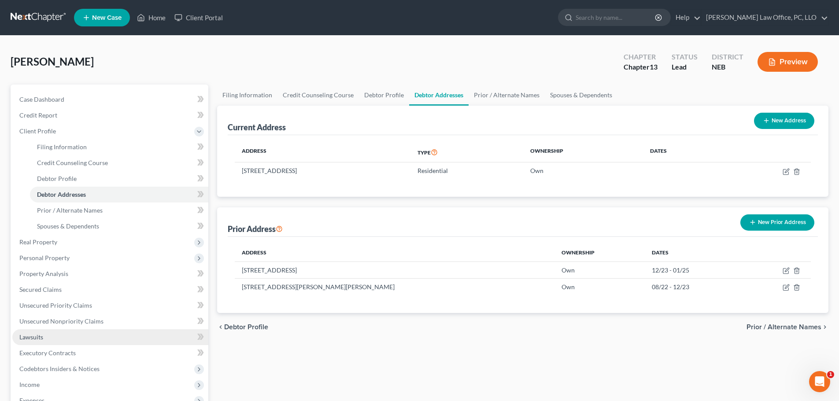
scroll to position [176, 0]
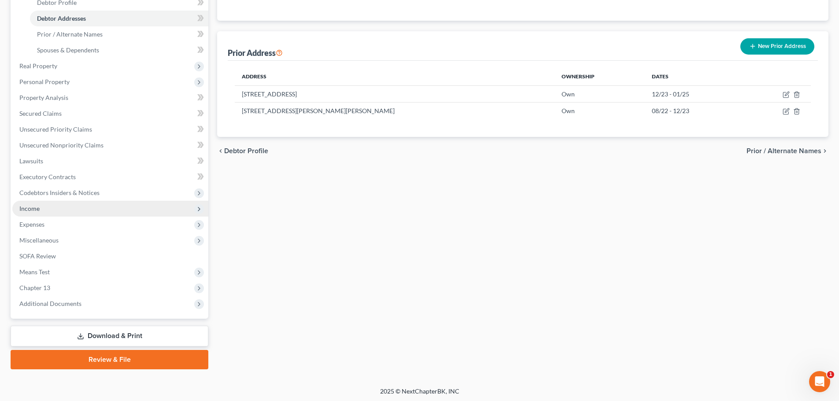
click at [40, 203] on span "Income" at bounding box center [110, 209] width 196 height 16
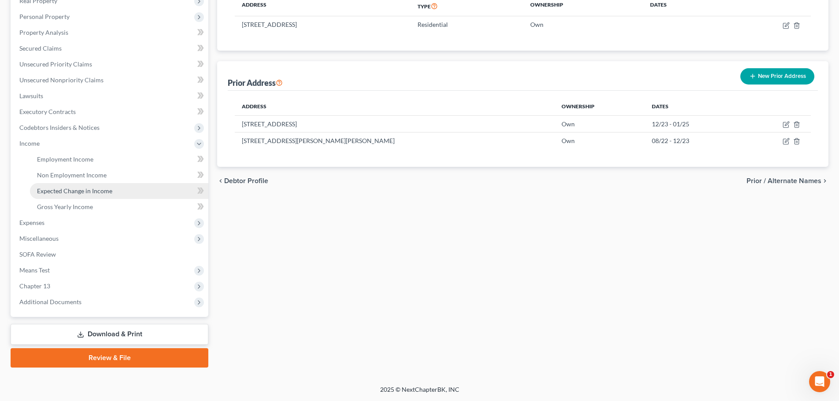
scroll to position [146, 0]
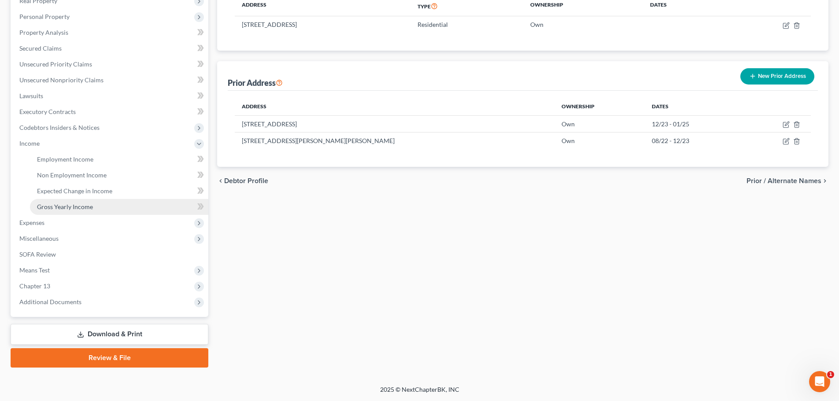
click at [86, 213] on link "Gross Yearly Income" at bounding box center [119, 207] width 178 height 16
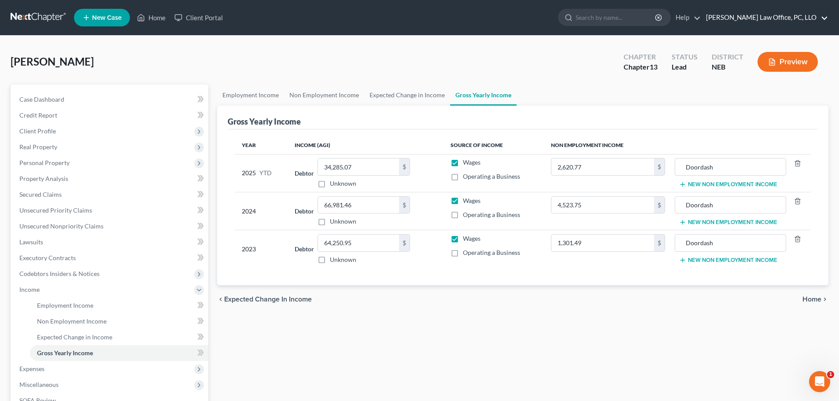
click at [801, 16] on link "David P. Kyker Law Office, PC, LLO" at bounding box center [764, 18] width 126 height 16
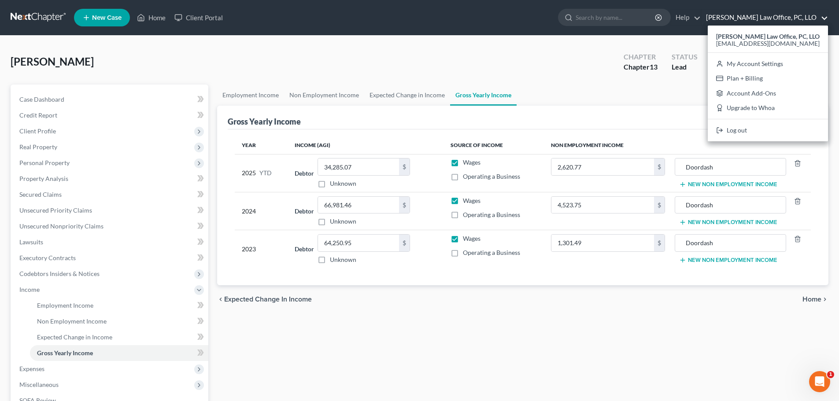
click at [742, 139] on div "David P. Kyker Law Office, PC, LLO kykerlaw@gmail.com My Account Settings Plan …" at bounding box center [768, 84] width 120 height 116
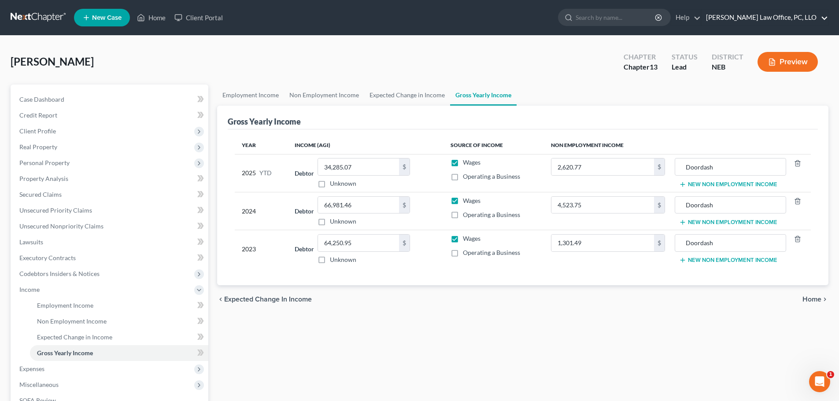
click at [734, 19] on link "David P. Kyker Law Office, PC, LLO" at bounding box center [764, 18] width 126 height 16
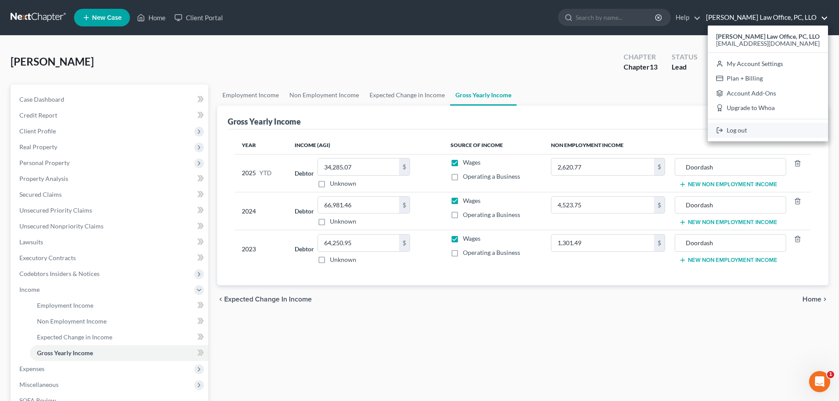
click at [742, 126] on link "Log out" at bounding box center [768, 130] width 120 height 15
